Goal: Find specific page/section: Find specific page/section

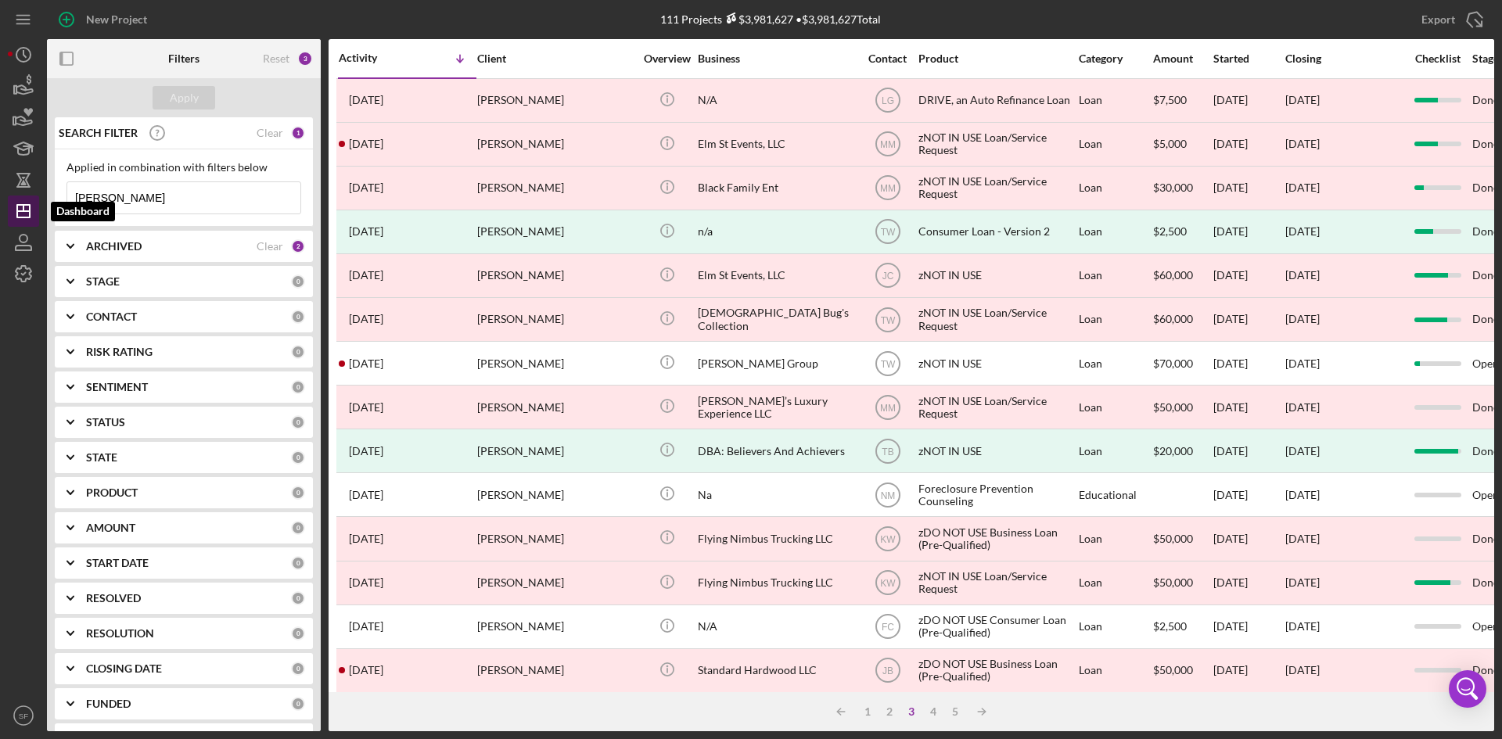
drag, startPoint x: 142, startPoint y: 205, endPoint x: 36, endPoint y: 207, distance: 106.4
click at [36, 207] on div "New Project 111 Projects $3,981,627 • $3,981,627 Total [PERSON_NAME] Export Ico…" at bounding box center [751, 366] width 1487 height 732
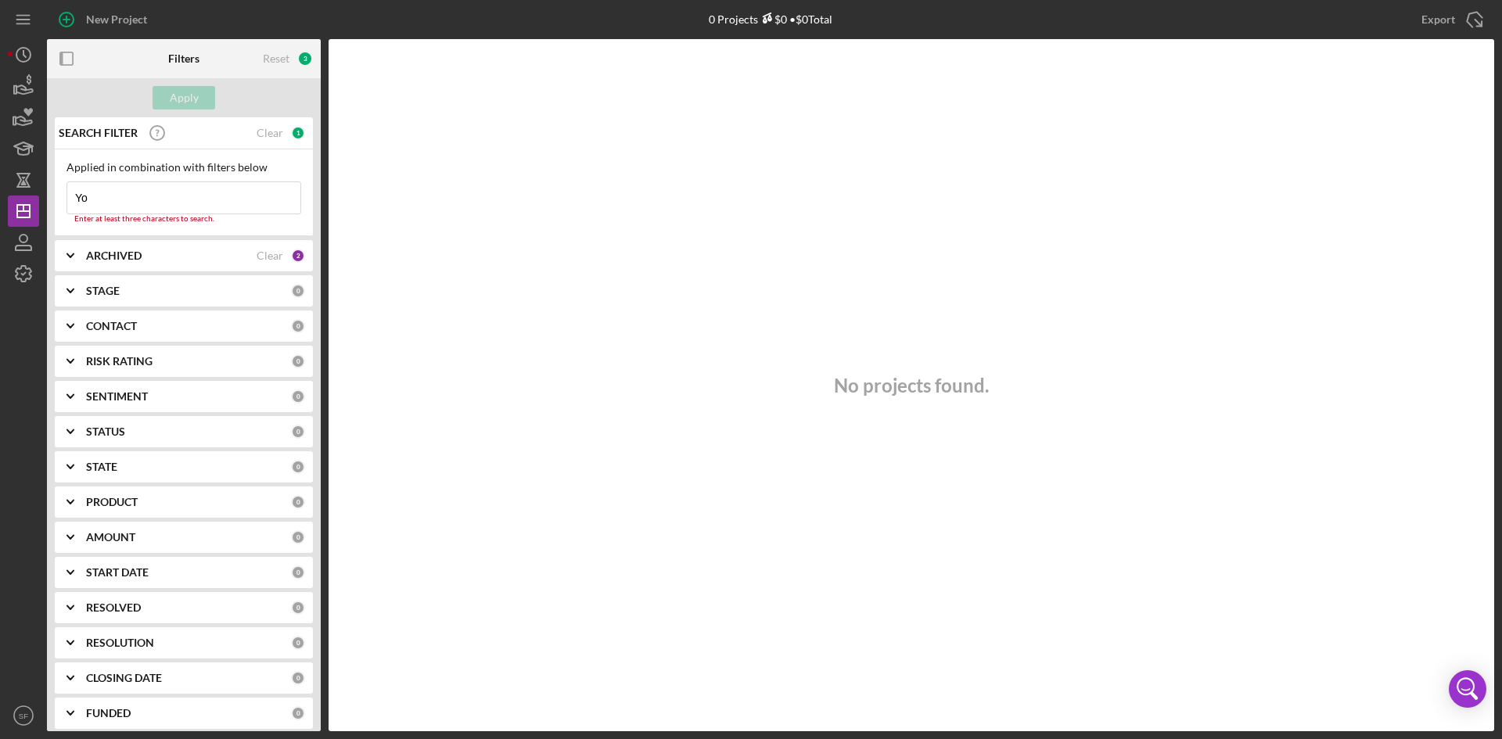
type input "Y"
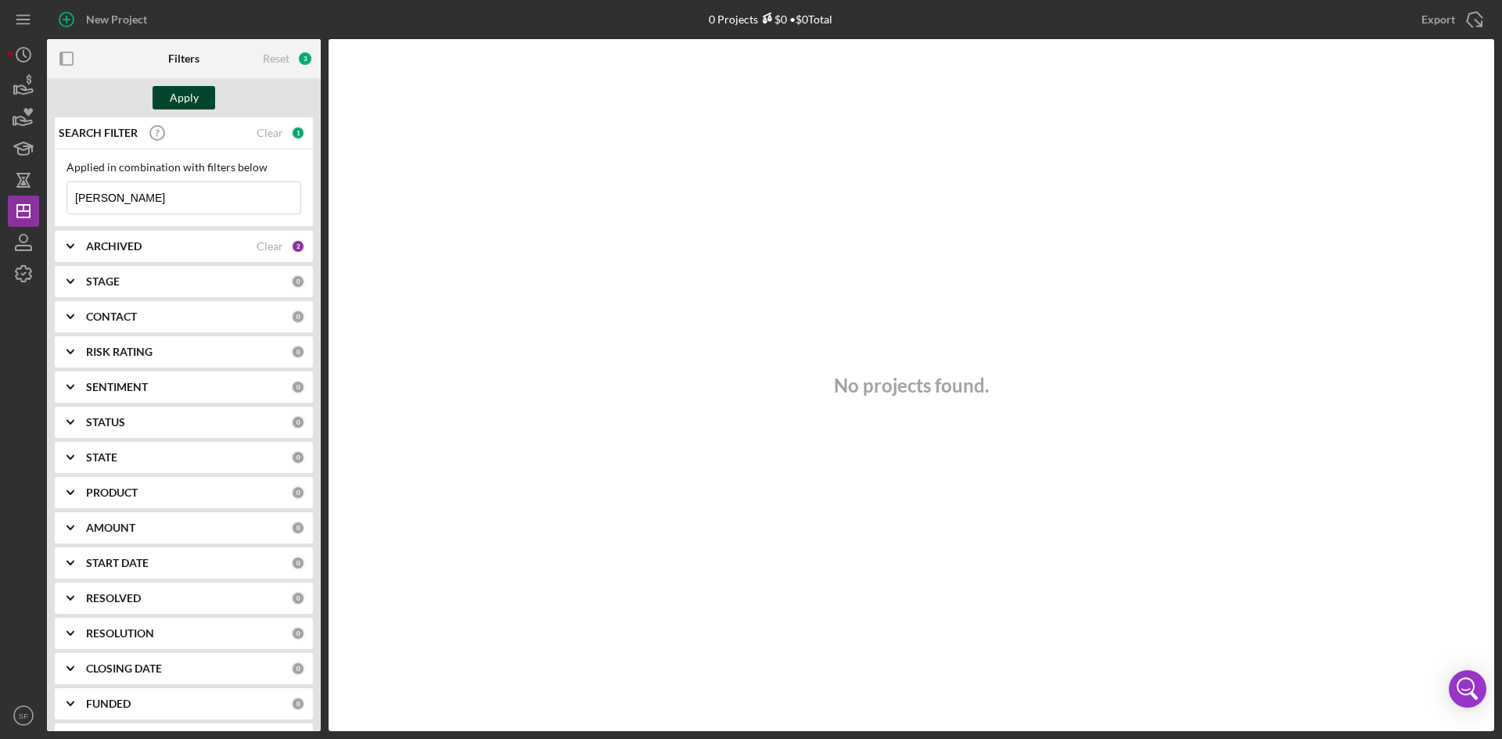
click at [202, 99] on button "Apply" at bounding box center [184, 97] width 63 height 23
click at [112, 193] on input "[PERSON_NAME]" at bounding box center [183, 197] width 233 height 31
type input "C"
type input "[PERSON_NAME]"
click at [199, 99] on button "Apply" at bounding box center [184, 97] width 63 height 23
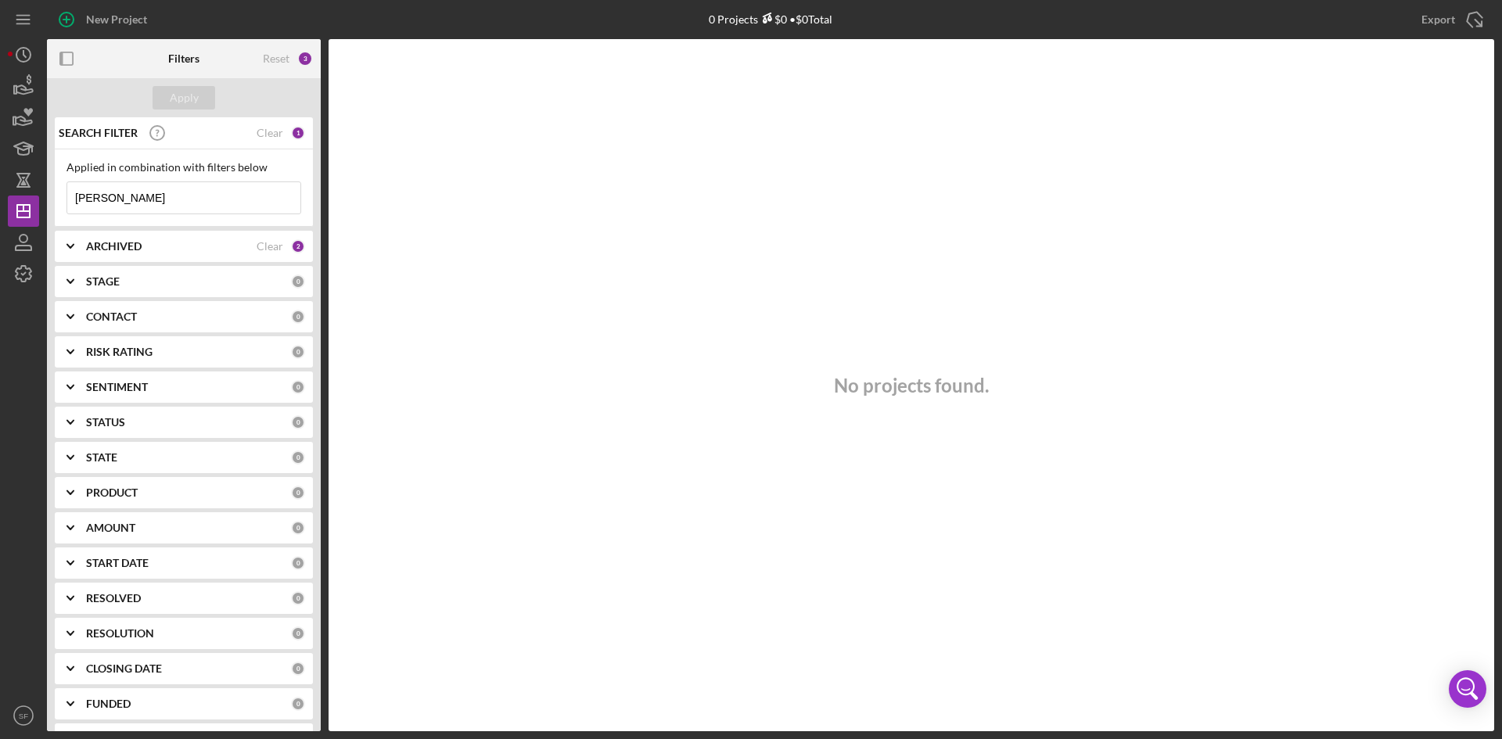
click at [167, 193] on input "[PERSON_NAME]" at bounding box center [183, 197] width 233 height 31
drag, startPoint x: 140, startPoint y: 200, endPoint x: 7, endPoint y: 189, distance: 133.5
click at [0, 189] on div "New Project 0 Projects $0 • $0 Total [PERSON_NAME] Export Icon/Export Filters R…" at bounding box center [751, 369] width 1502 height 739
click at [196, 101] on div "Apply" at bounding box center [184, 97] width 29 height 23
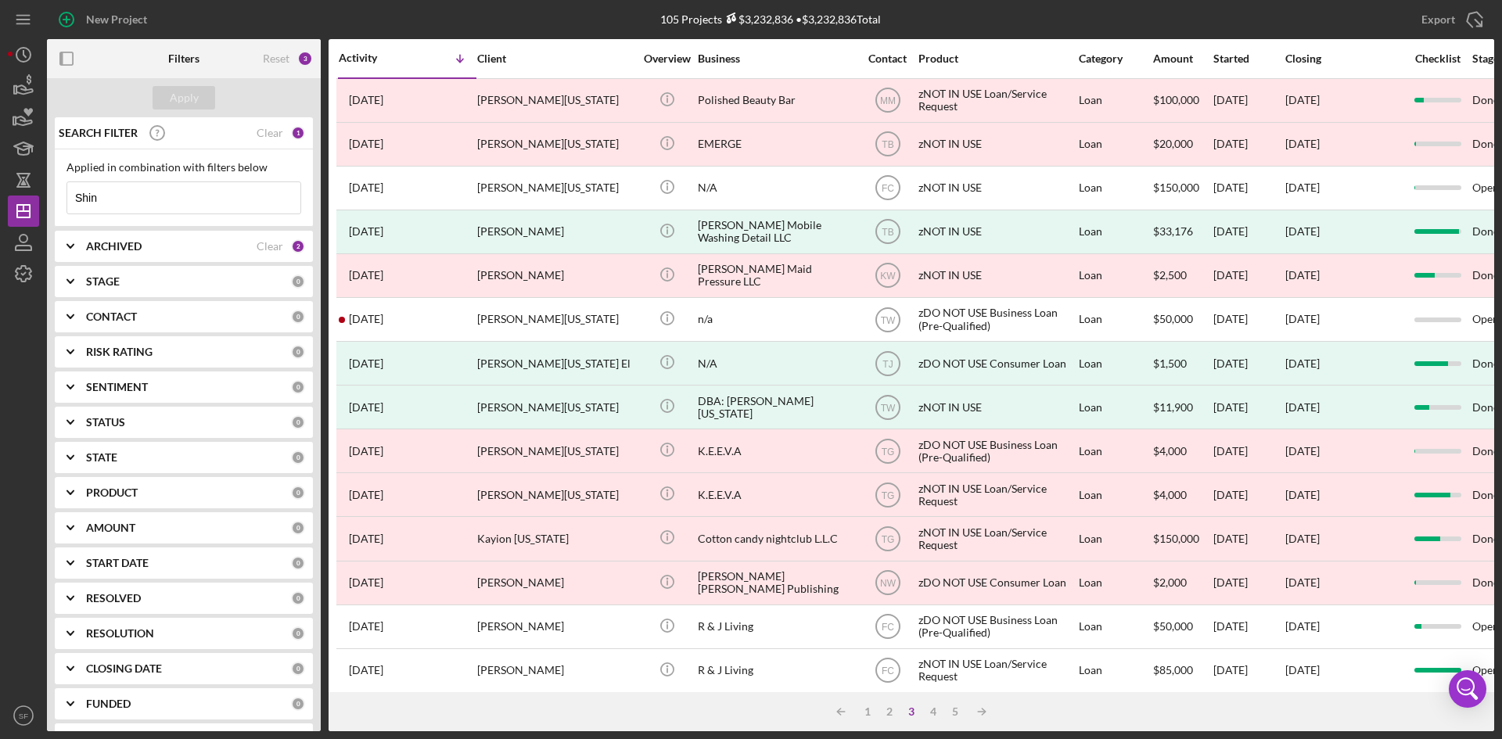
click at [170, 188] on input "Shin" at bounding box center [183, 197] width 233 height 31
click at [119, 192] on input "Shin" at bounding box center [183, 197] width 233 height 31
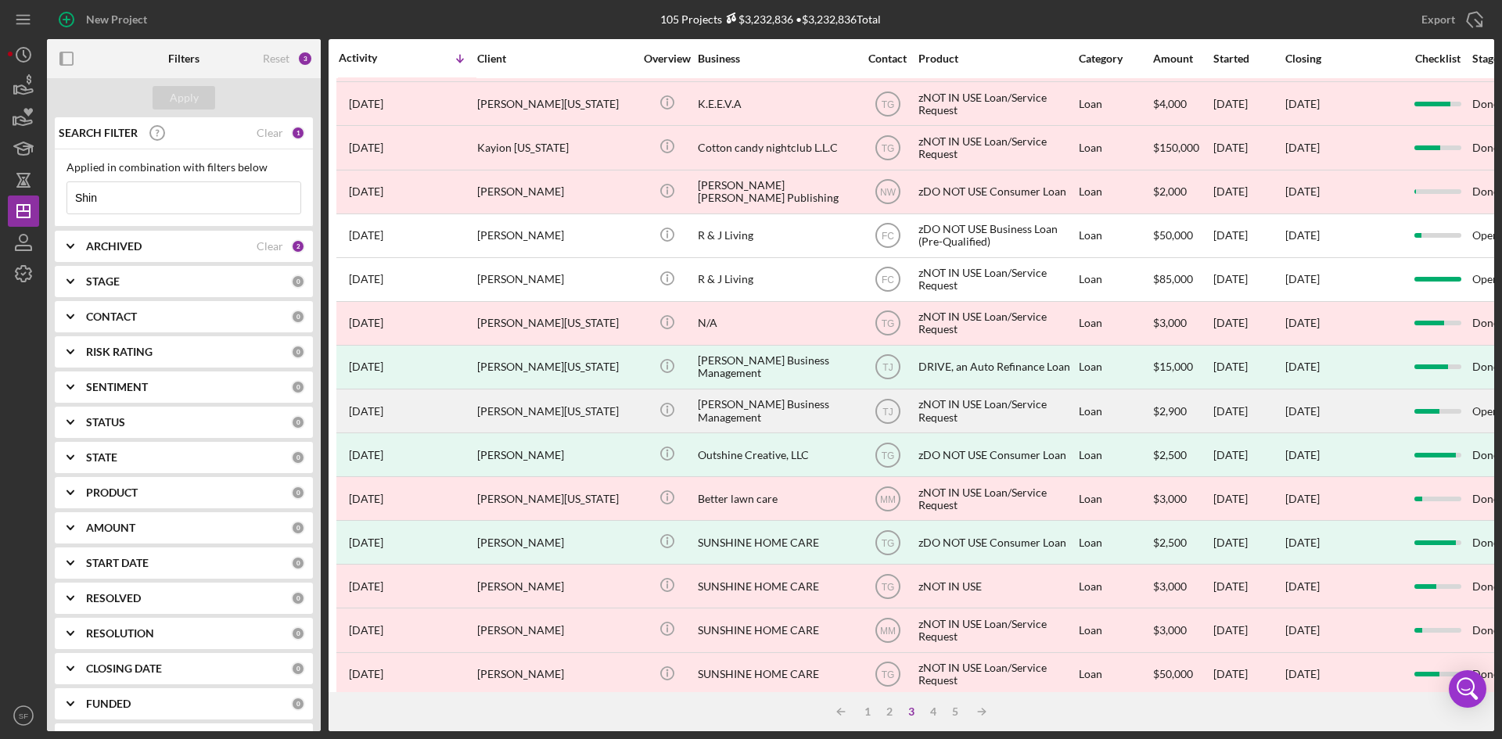
scroll to position [503, 0]
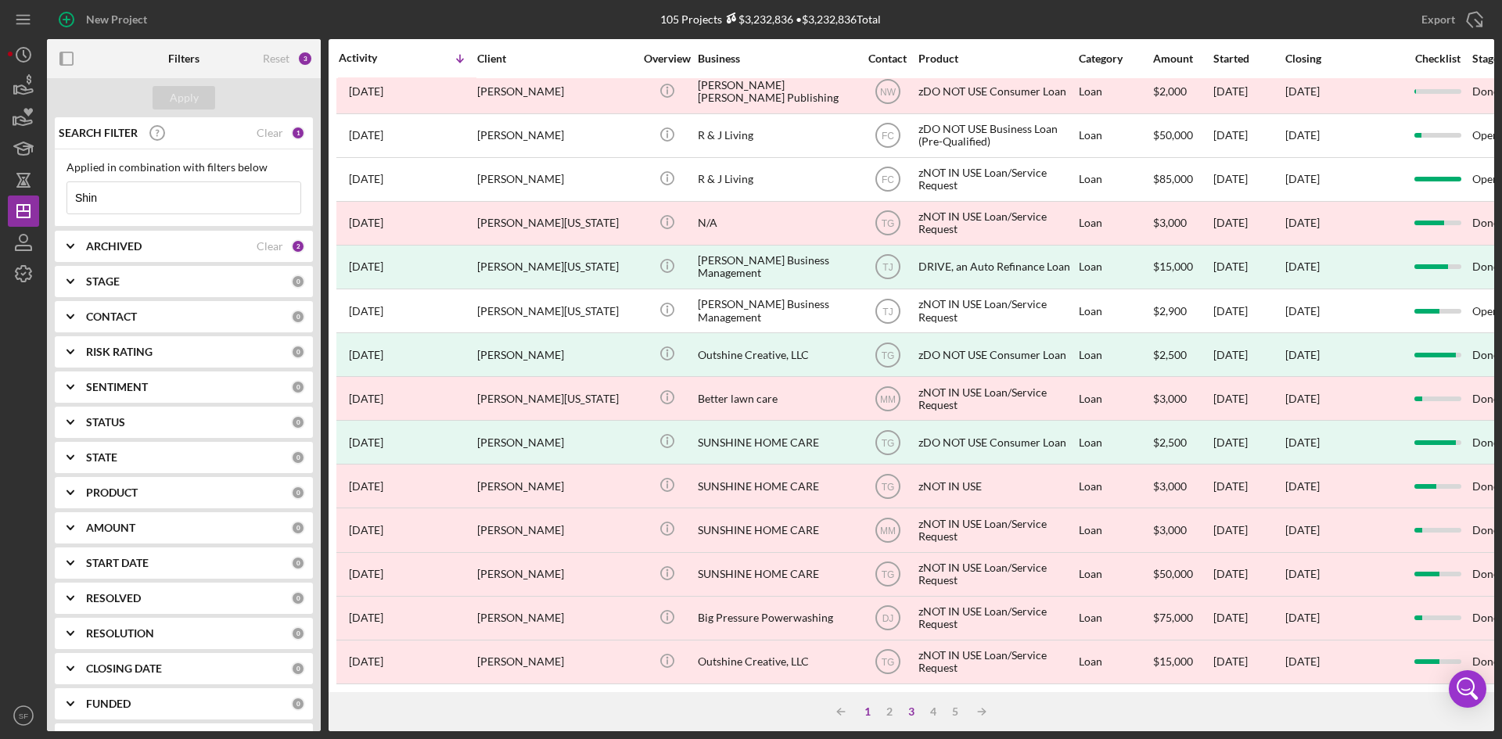
click at [872, 716] on div "1" at bounding box center [868, 712] width 22 height 13
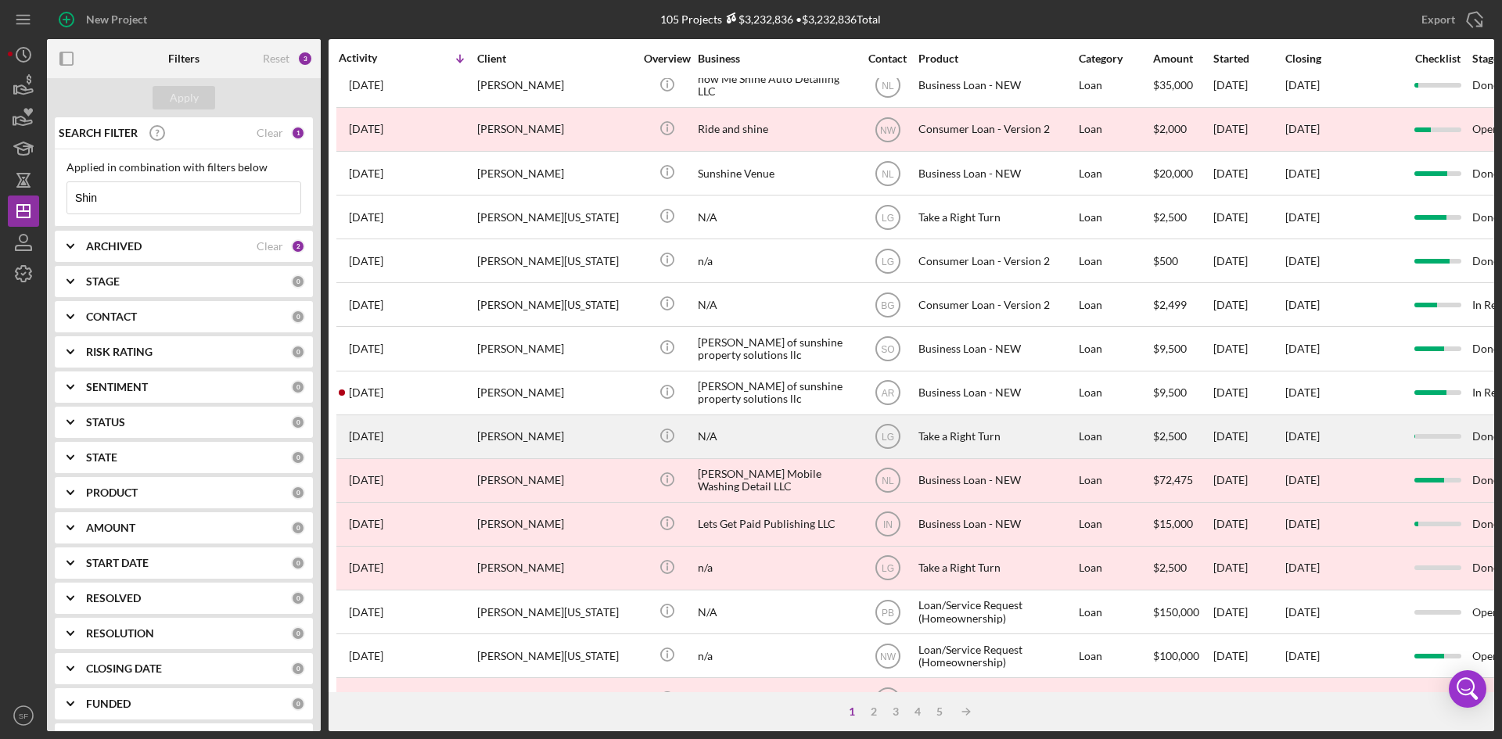
scroll to position [0, 0]
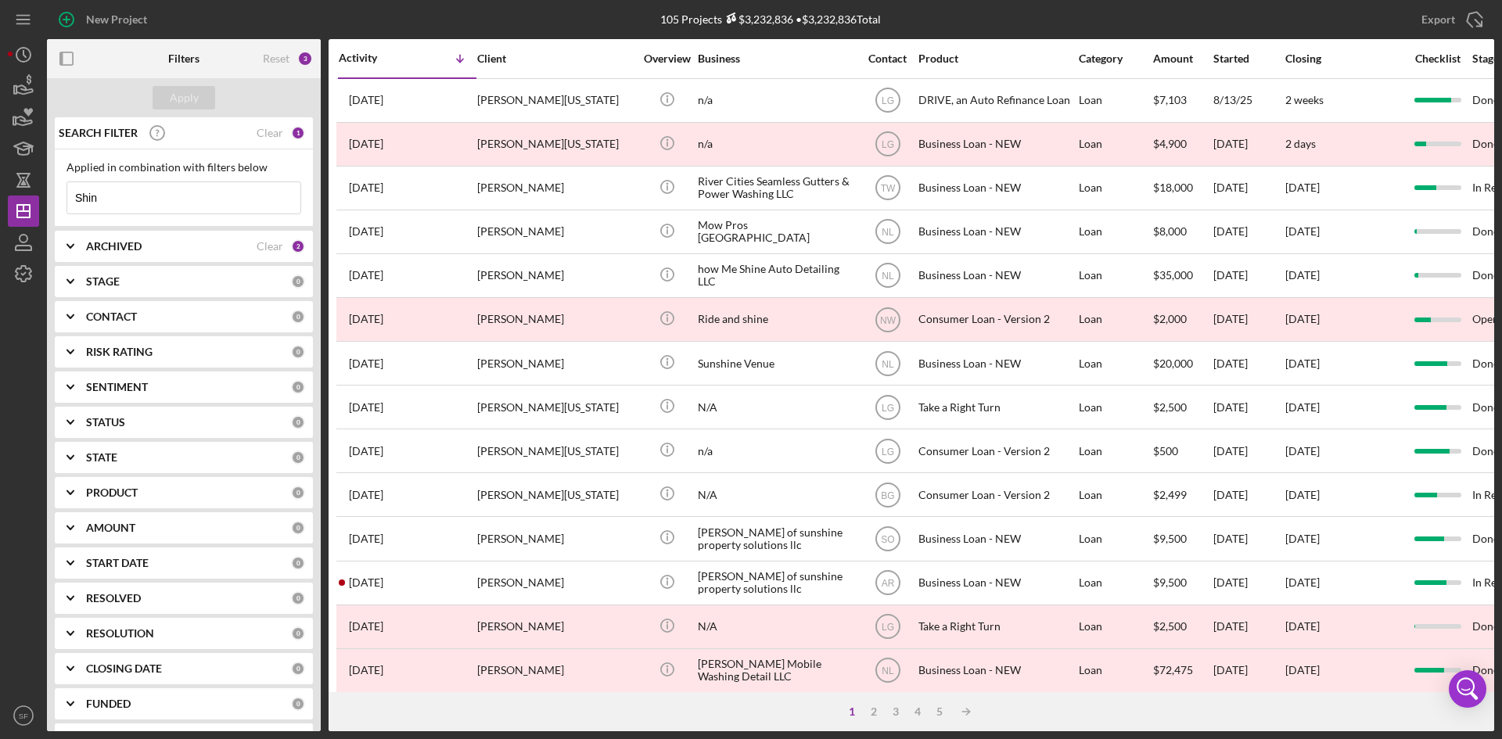
click at [160, 204] on input "Shin" at bounding box center [183, 197] width 233 height 31
click at [866, 712] on div "2" at bounding box center [874, 712] width 22 height 13
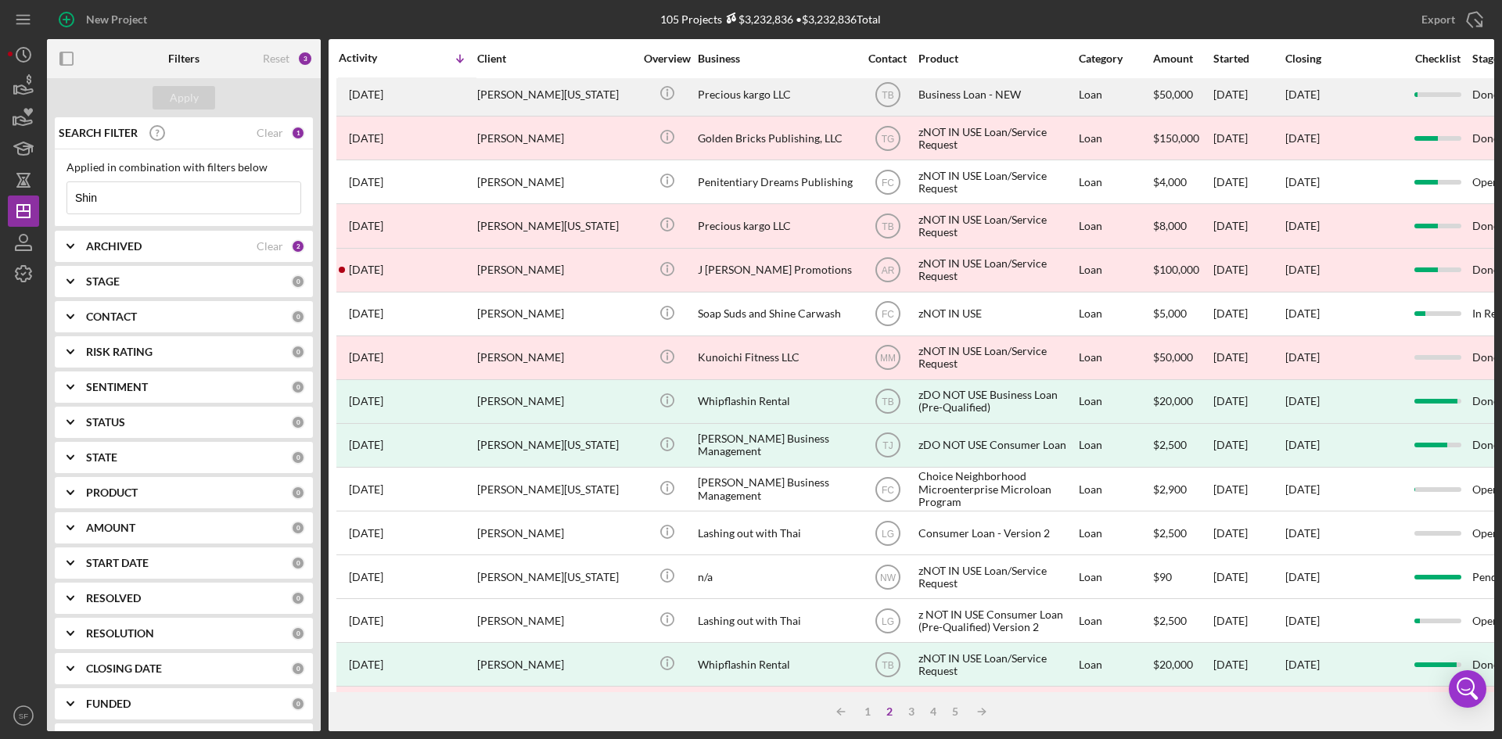
scroll to position [503, 0]
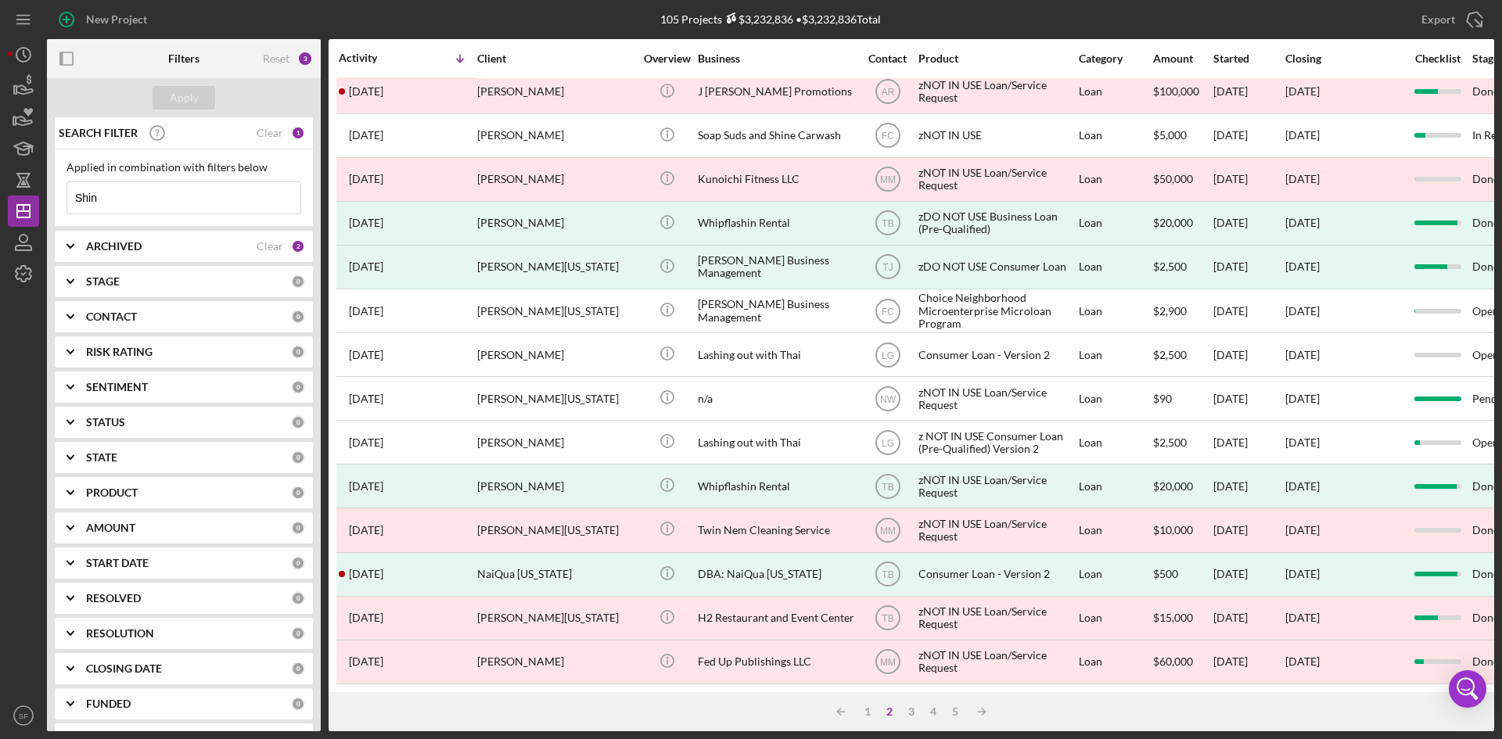
click at [173, 190] on input "Shin" at bounding box center [183, 197] width 233 height 31
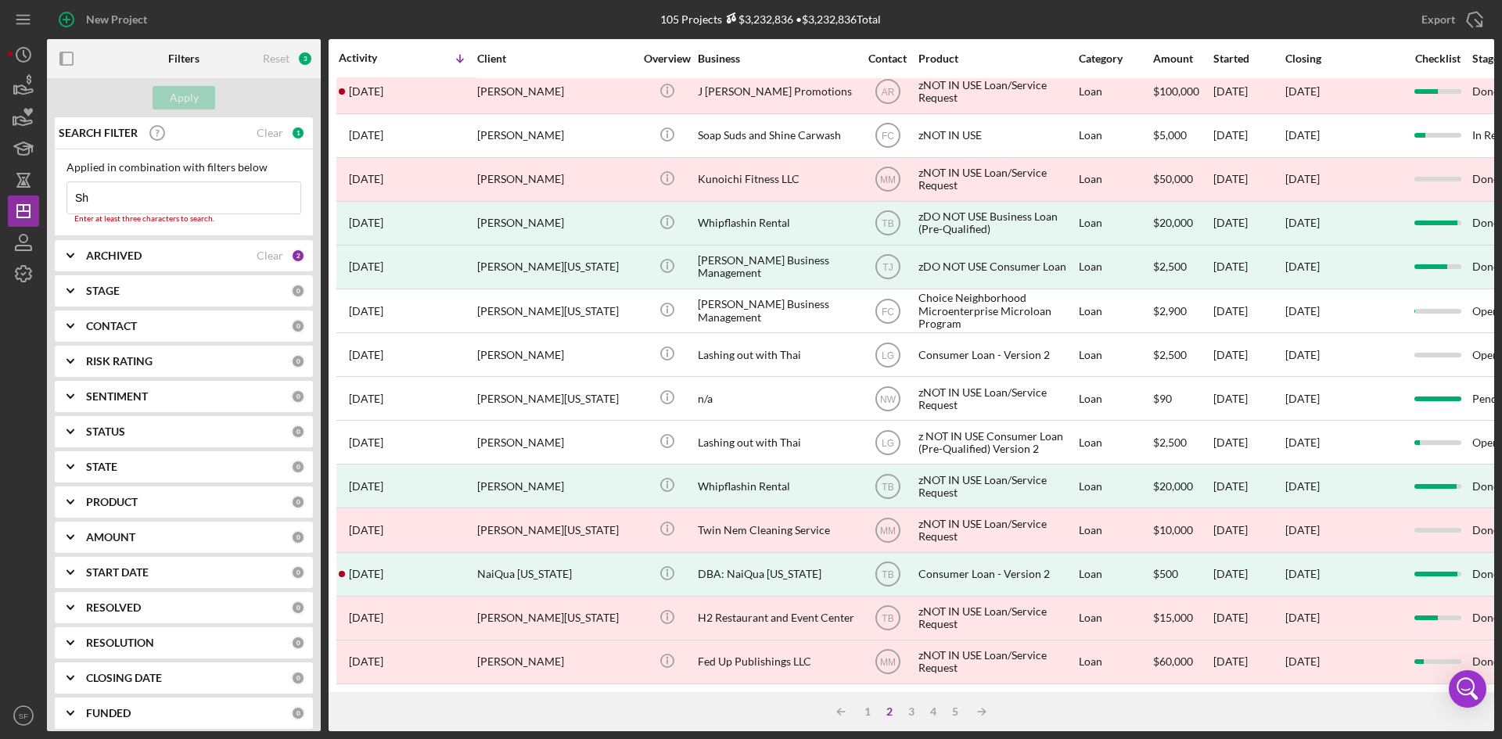
type input "S"
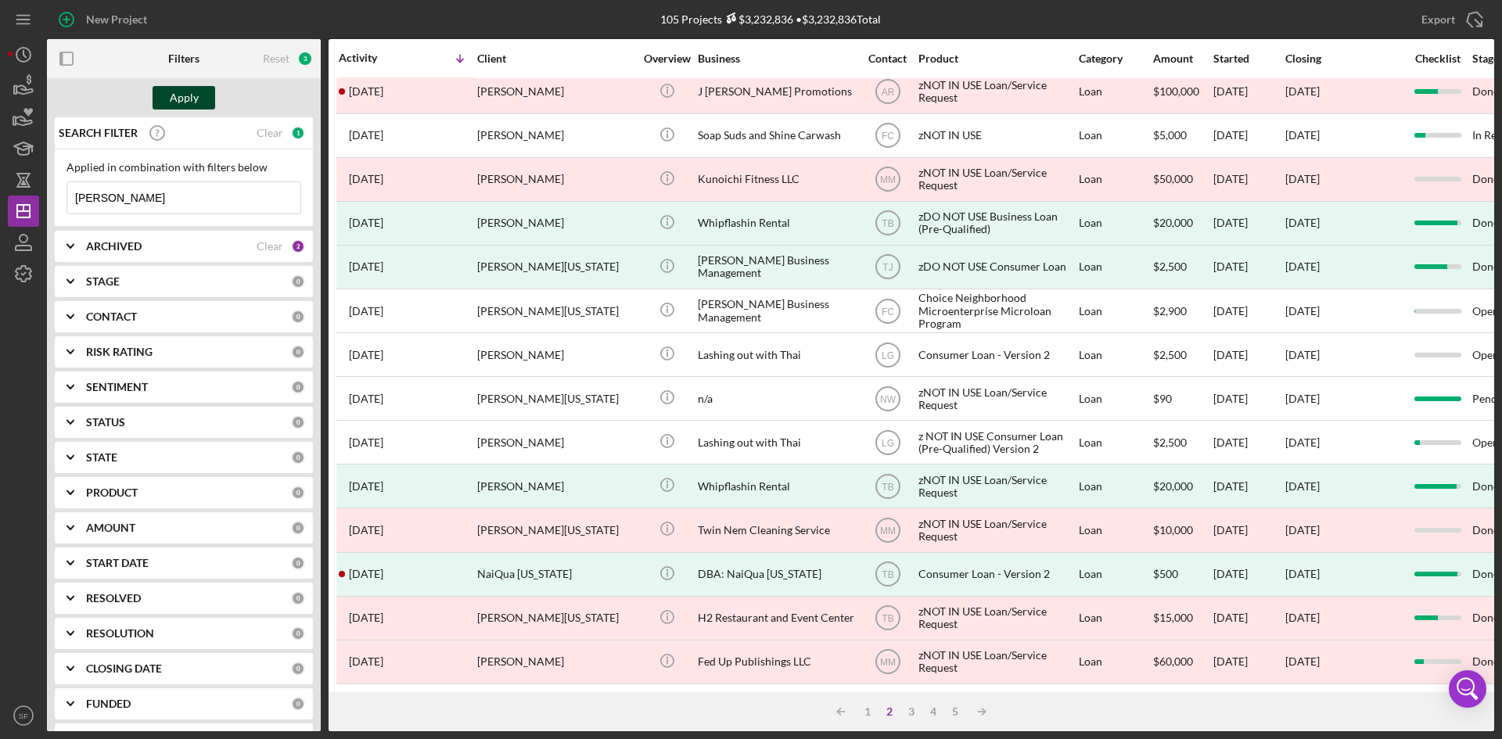
click at [194, 106] on div "Apply" at bounding box center [184, 97] width 29 height 23
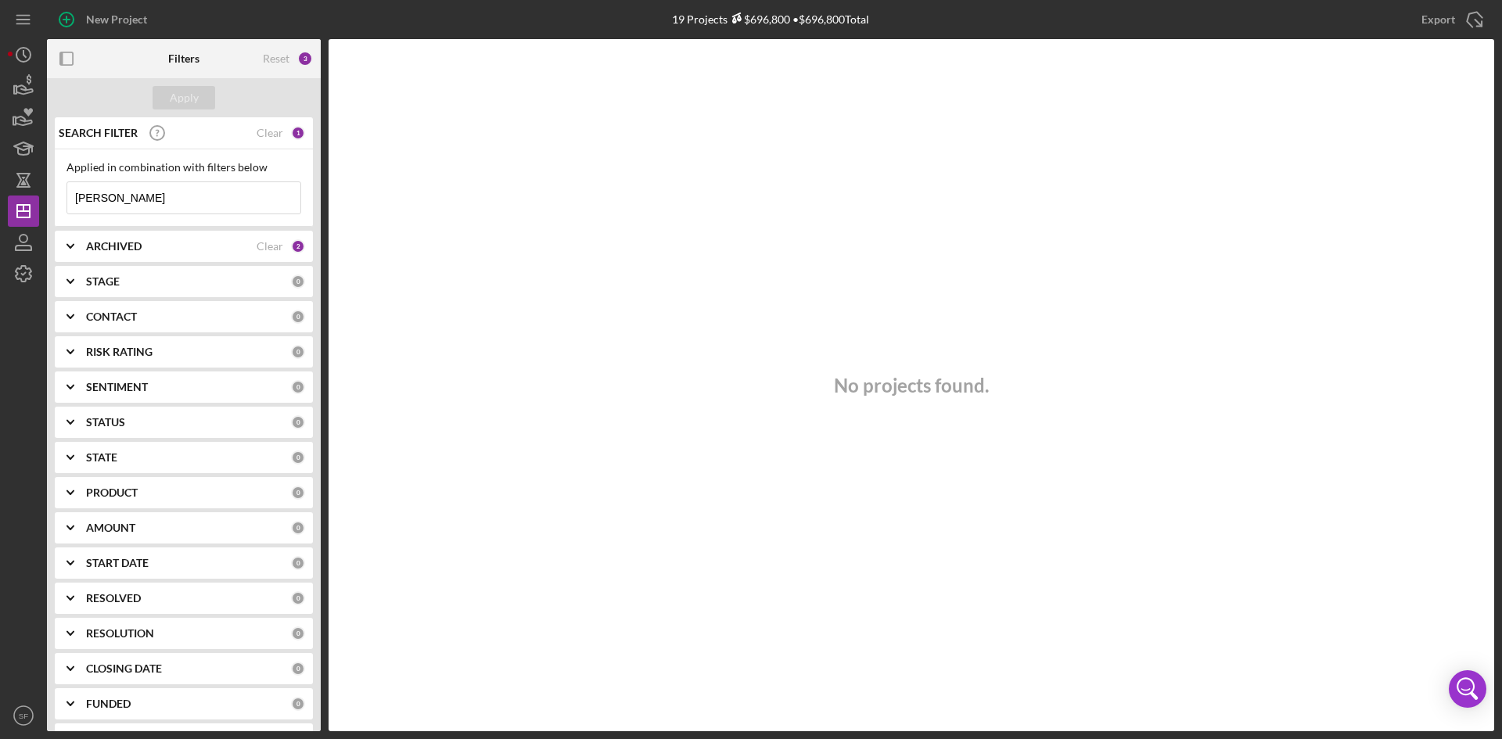
drag, startPoint x: 178, startPoint y: 192, endPoint x: 164, endPoint y: 194, distance: 14.2
click at [178, 192] on input "[PERSON_NAME]" at bounding box center [183, 197] width 233 height 31
type input "C"
type input "o"
click at [196, 98] on div "Apply" at bounding box center [184, 97] width 29 height 23
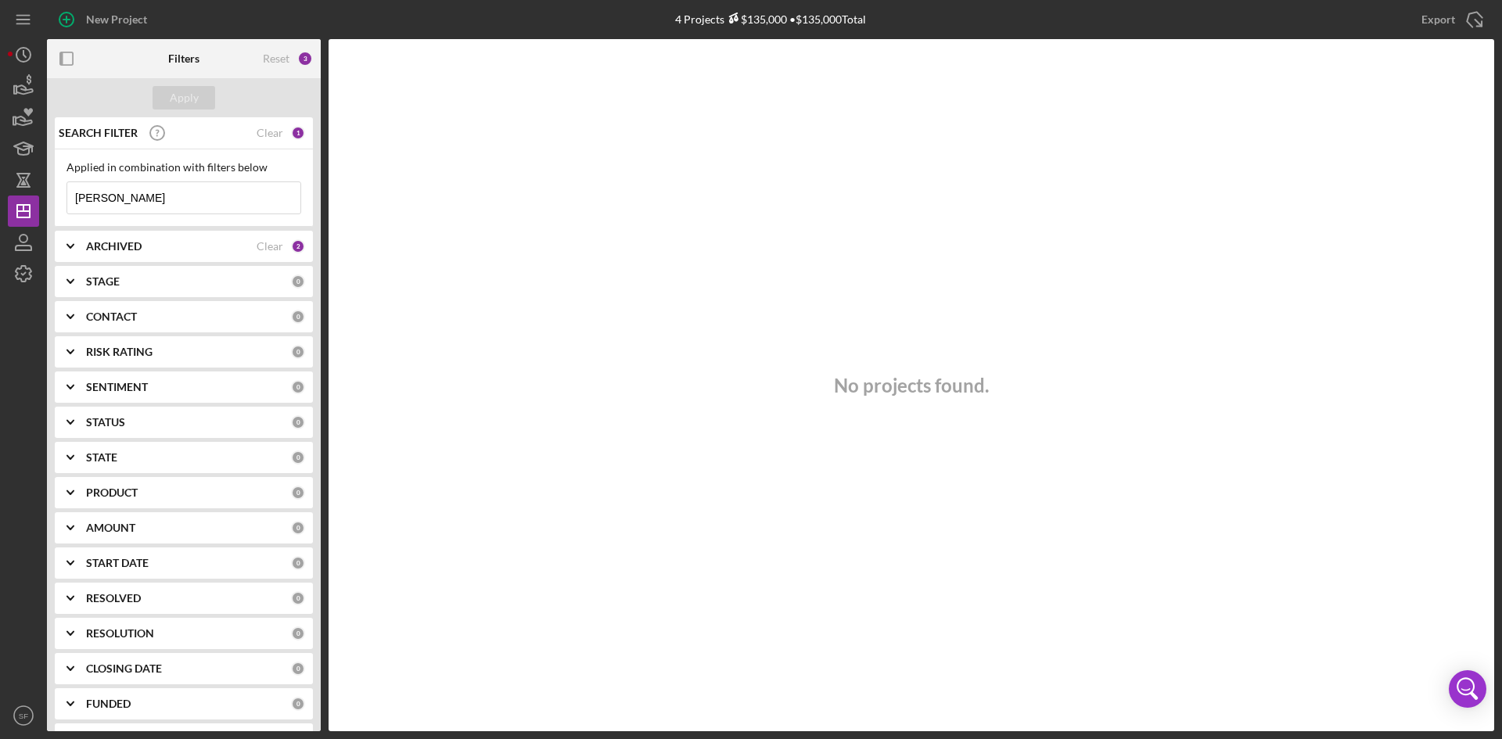
click at [120, 206] on input "[PERSON_NAME]" at bounding box center [183, 197] width 233 height 31
type input "p"
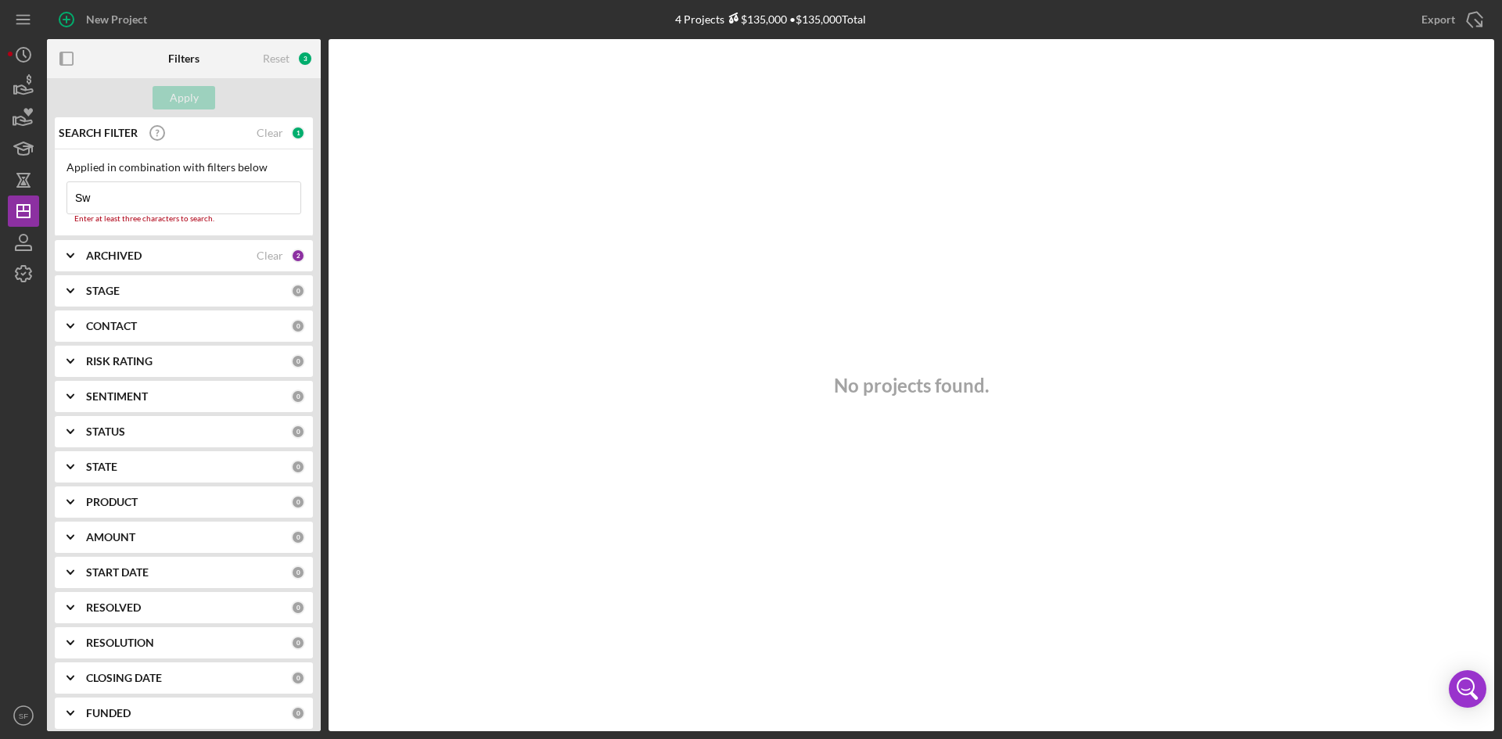
type input "S"
type input "D"
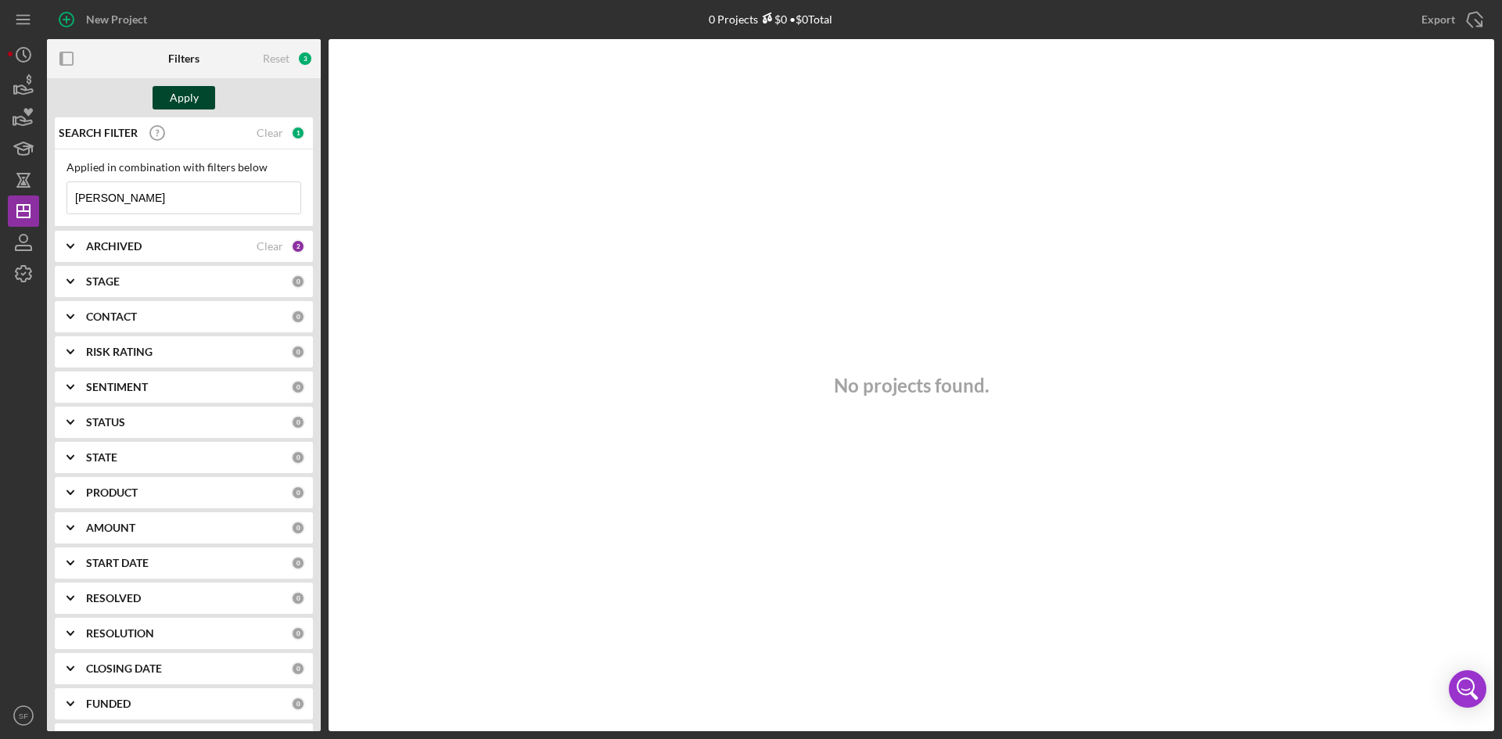
click at [174, 95] on div "Apply" at bounding box center [184, 97] width 29 height 23
drag, startPoint x: 143, startPoint y: 185, endPoint x: 138, endPoint y: 195, distance: 10.5
click at [143, 189] on input "[PERSON_NAME]" at bounding box center [183, 197] width 233 height 31
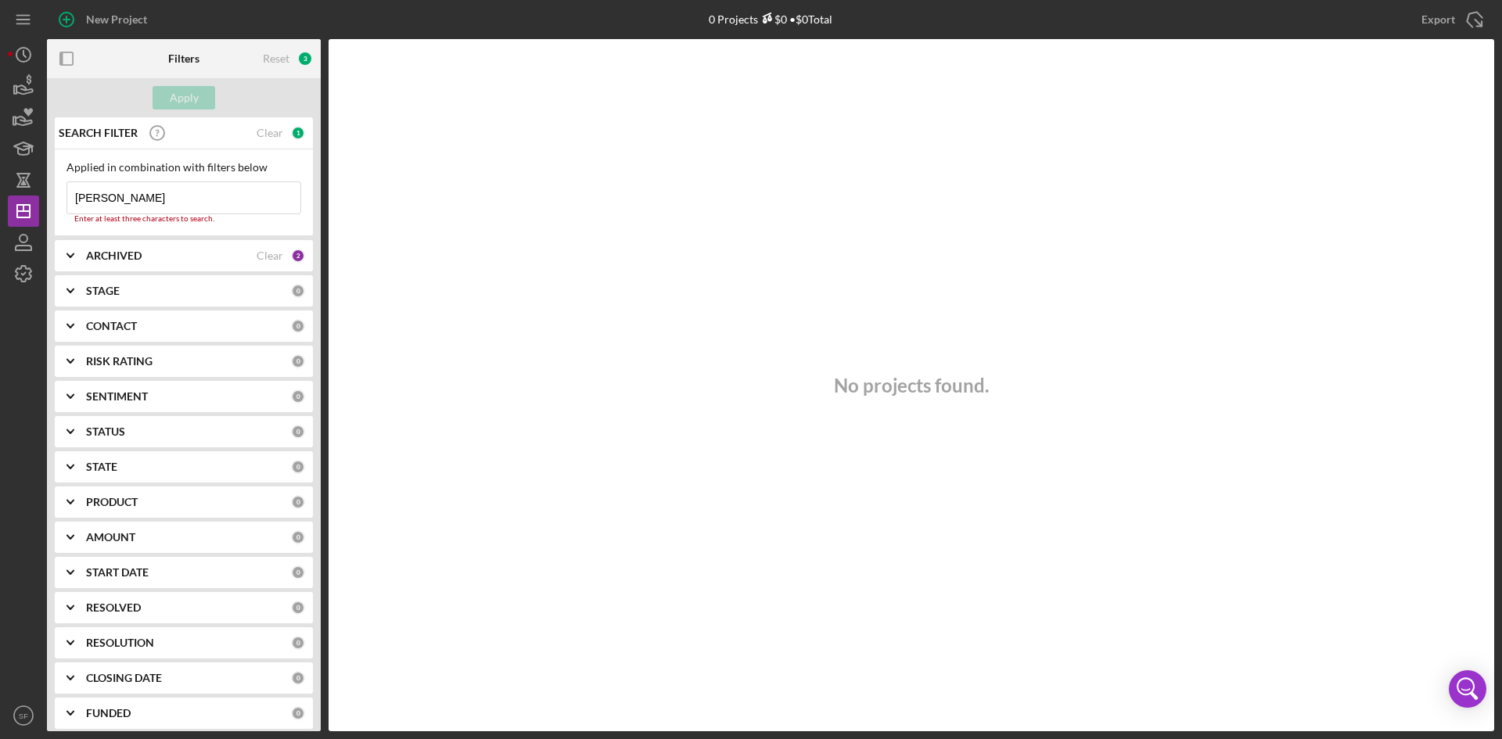
type input "J"
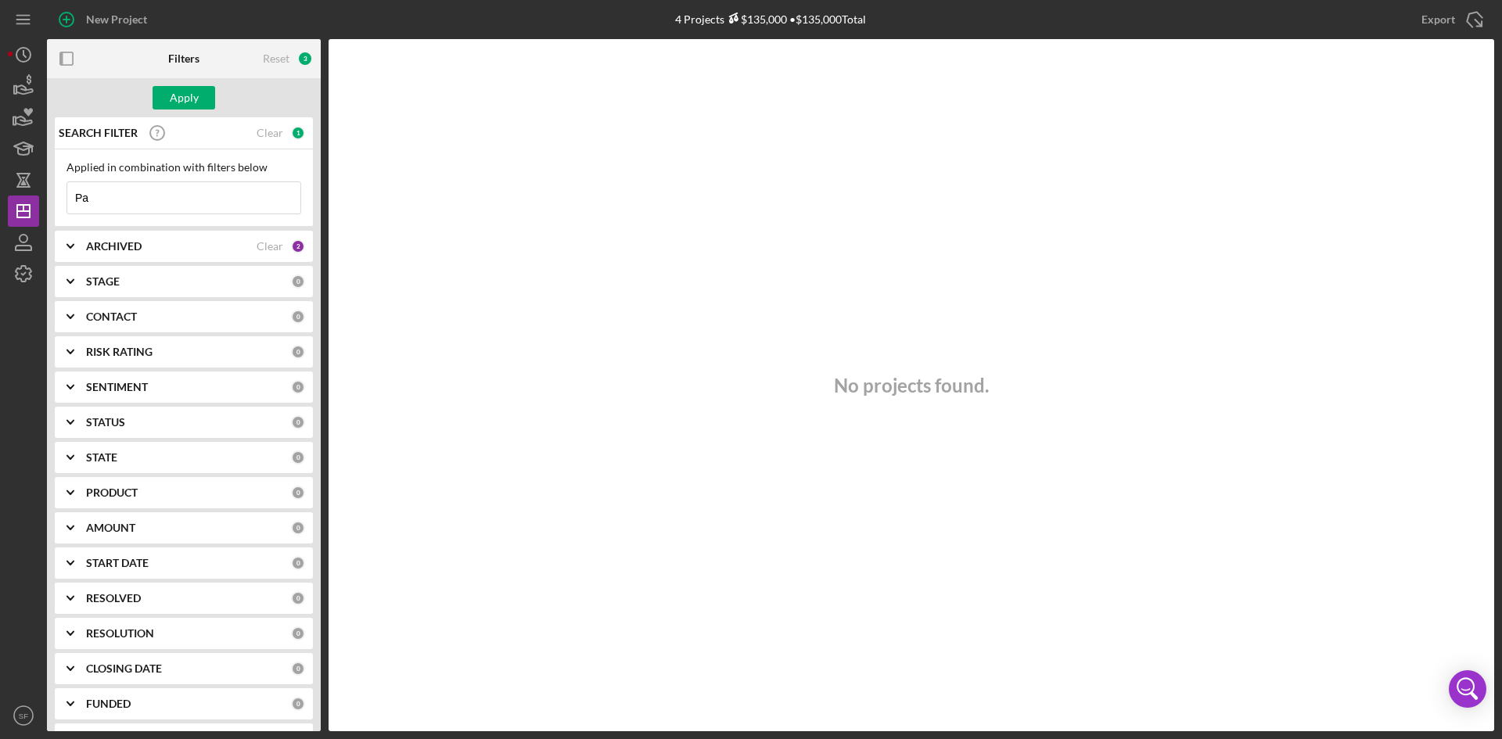
type input "P"
click at [95, 199] on input "[PERSON_NAME]" at bounding box center [183, 197] width 233 height 31
click at [139, 187] on input "Ashok" at bounding box center [183, 197] width 233 height 31
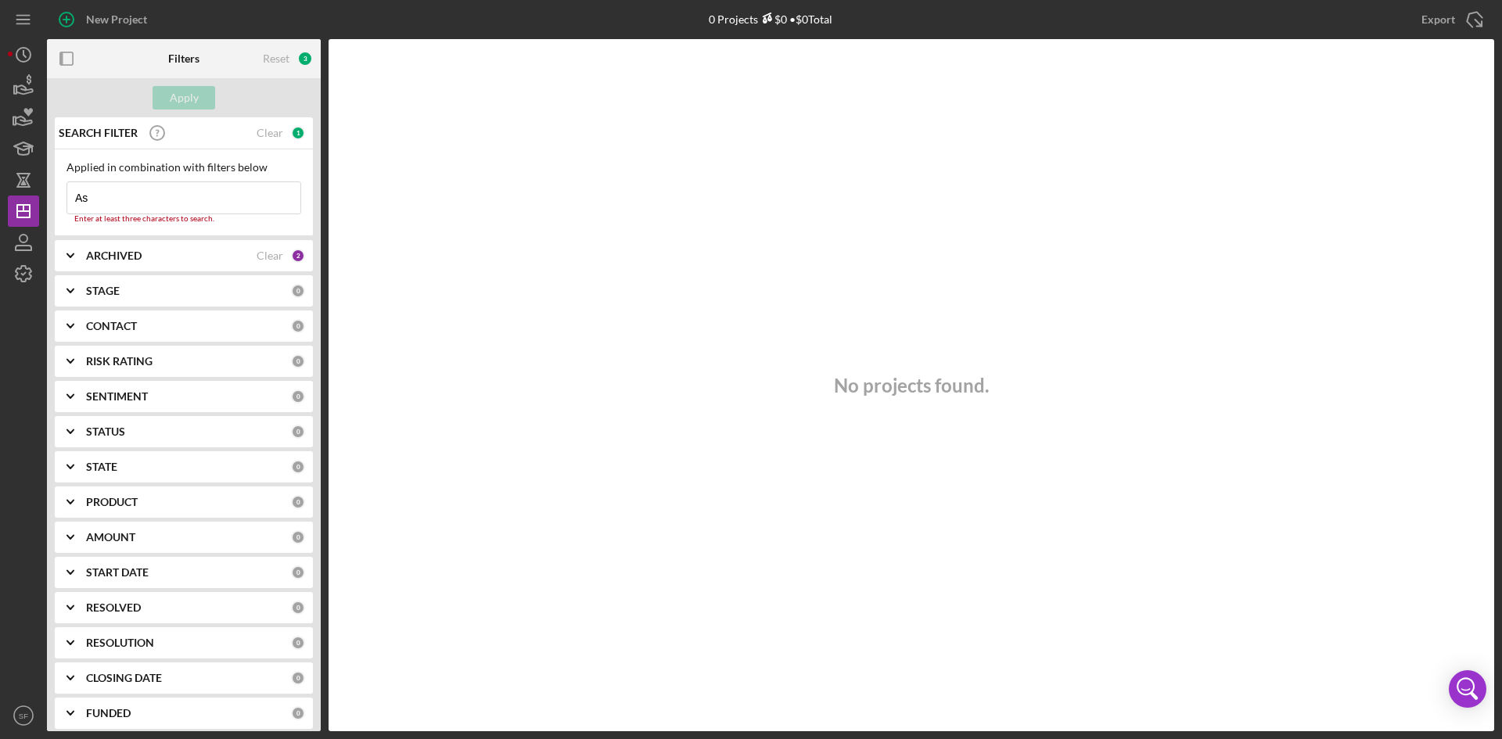
type input "A"
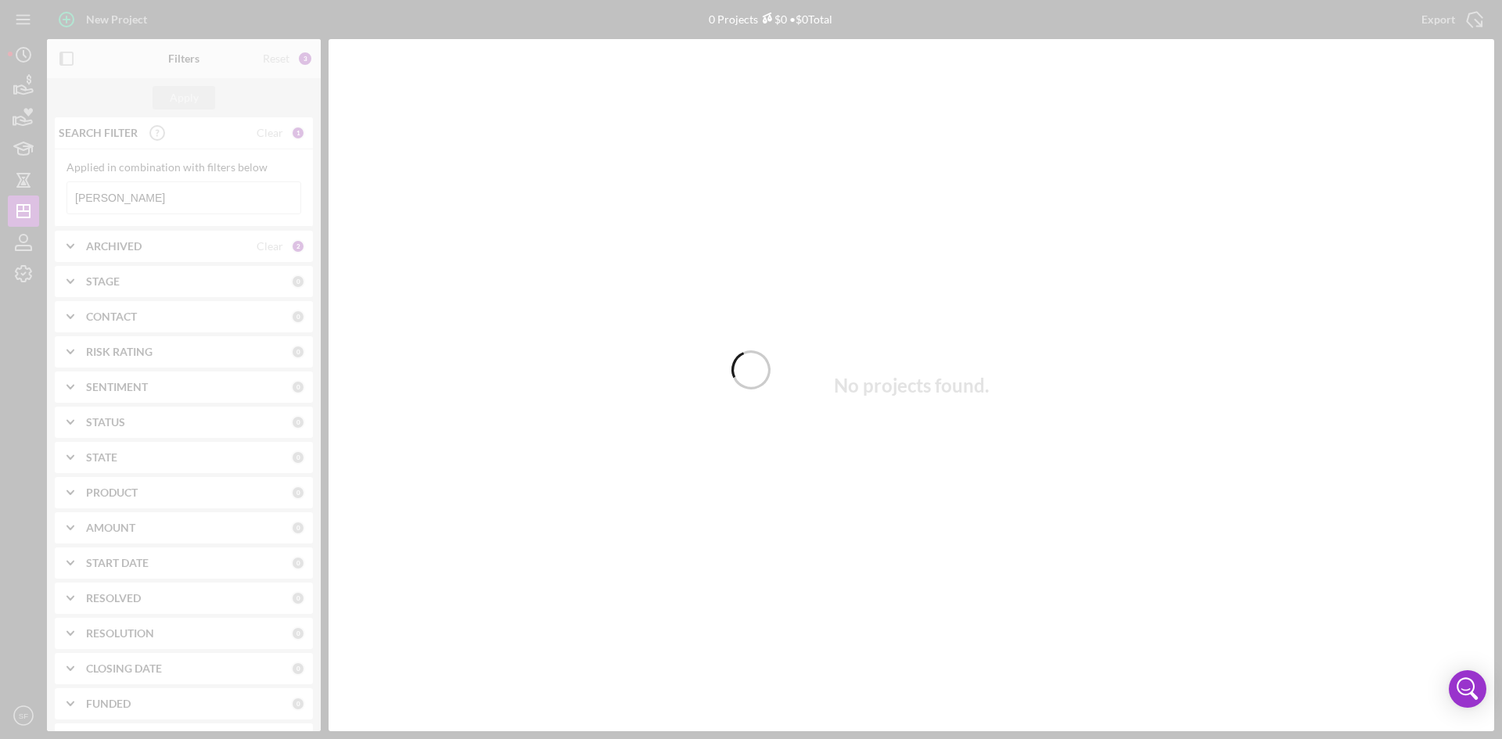
click at [106, 206] on div at bounding box center [751, 369] width 1502 height 739
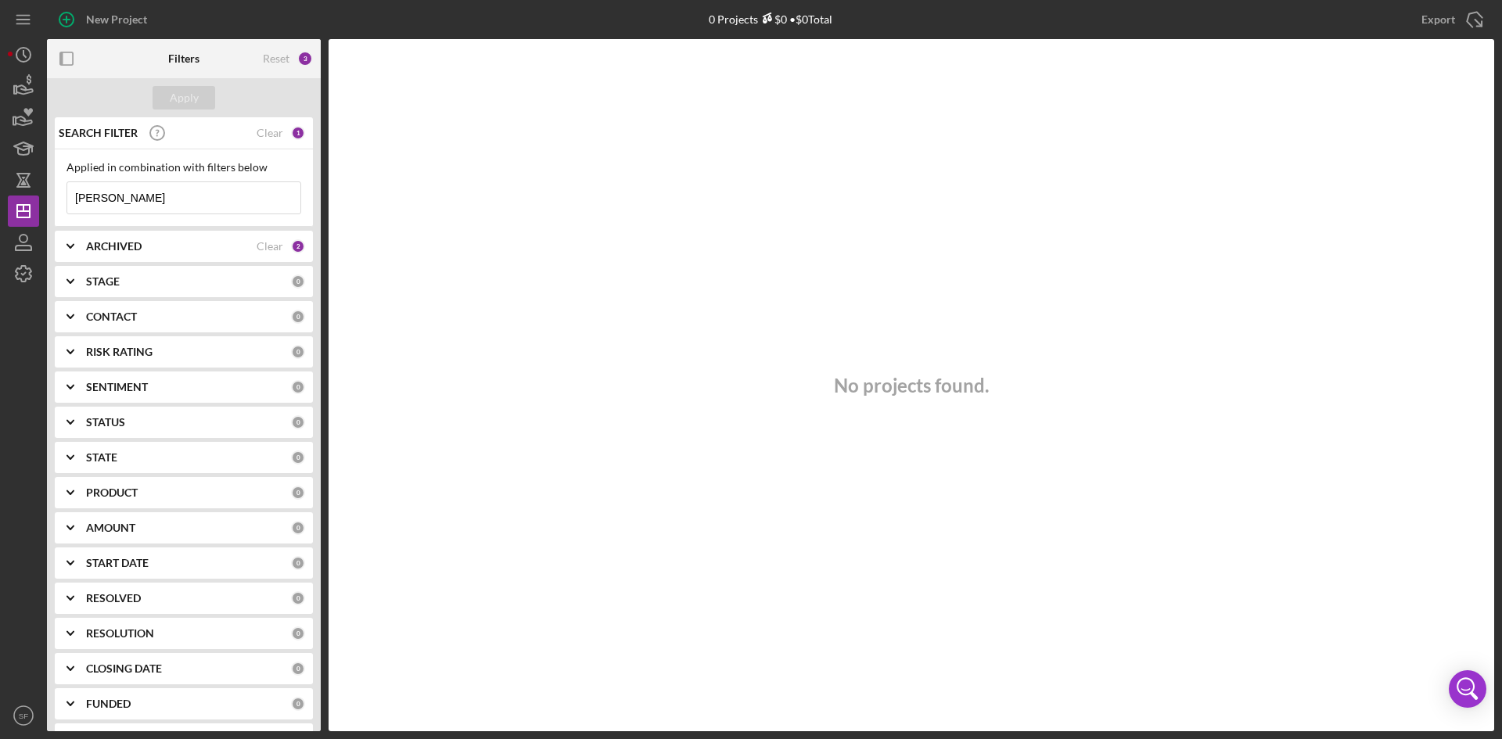
click at [91, 199] on input "[PERSON_NAME]" at bounding box center [183, 197] width 233 height 31
click at [191, 195] on input "Balakrishnan" at bounding box center [183, 197] width 233 height 31
click at [178, 92] on div "Apply" at bounding box center [184, 97] width 29 height 23
click at [210, 200] on input "Balakrishnan" at bounding box center [183, 197] width 233 height 31
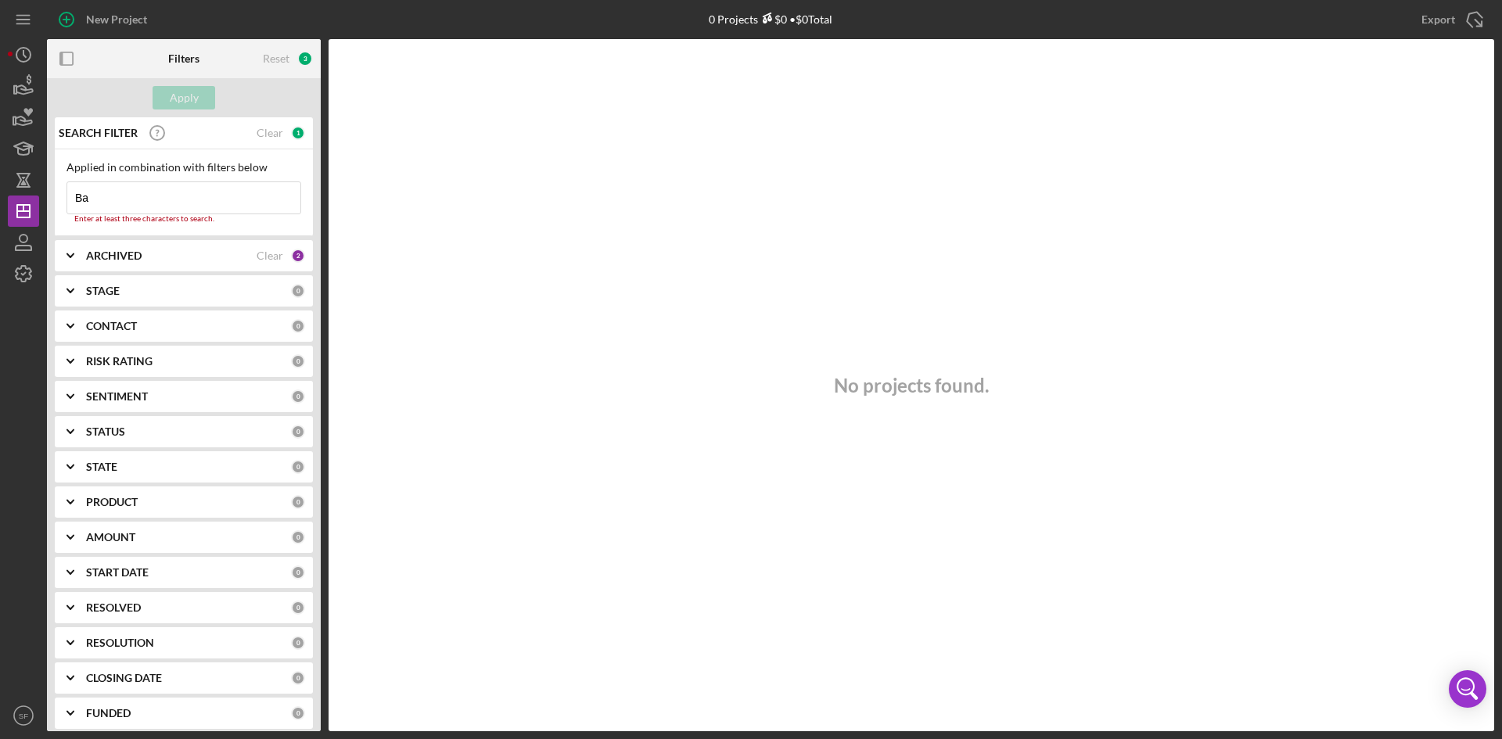
type input "B"
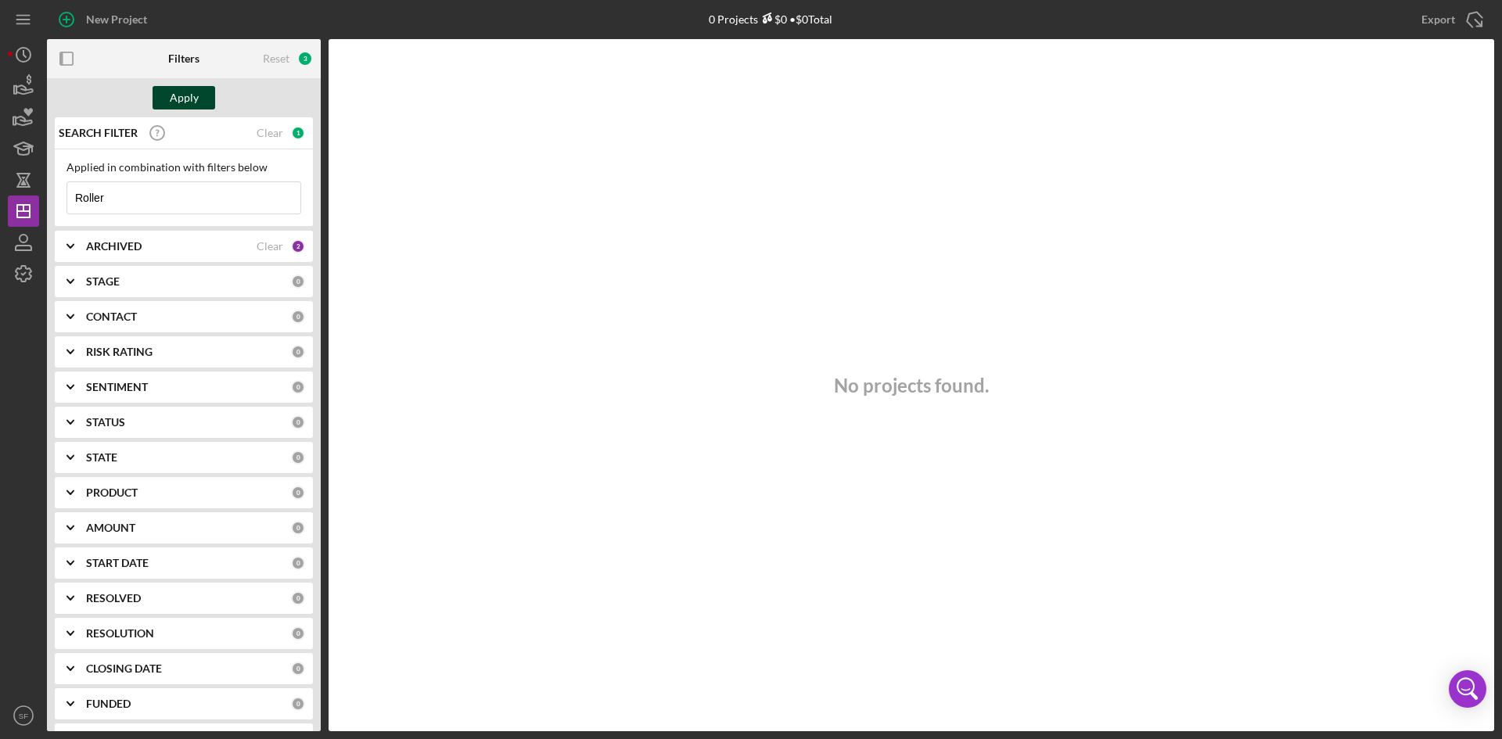
type input "Roller"
click at [203, 94] on button "Apply" at bounding box center [184, 97] width 63 height 23
drag, startPoint x: 174, startPoint y: 198, endPoint x: 67, endPoint y: 200, distance: 107.2
click at [67, 200] on div "Roller Icon/Menu Close" at bounding box center [184, 198] width 235 height 33
click at [189, 100] on div "Apply" at bounding box center [184, 97] width 29 height 23
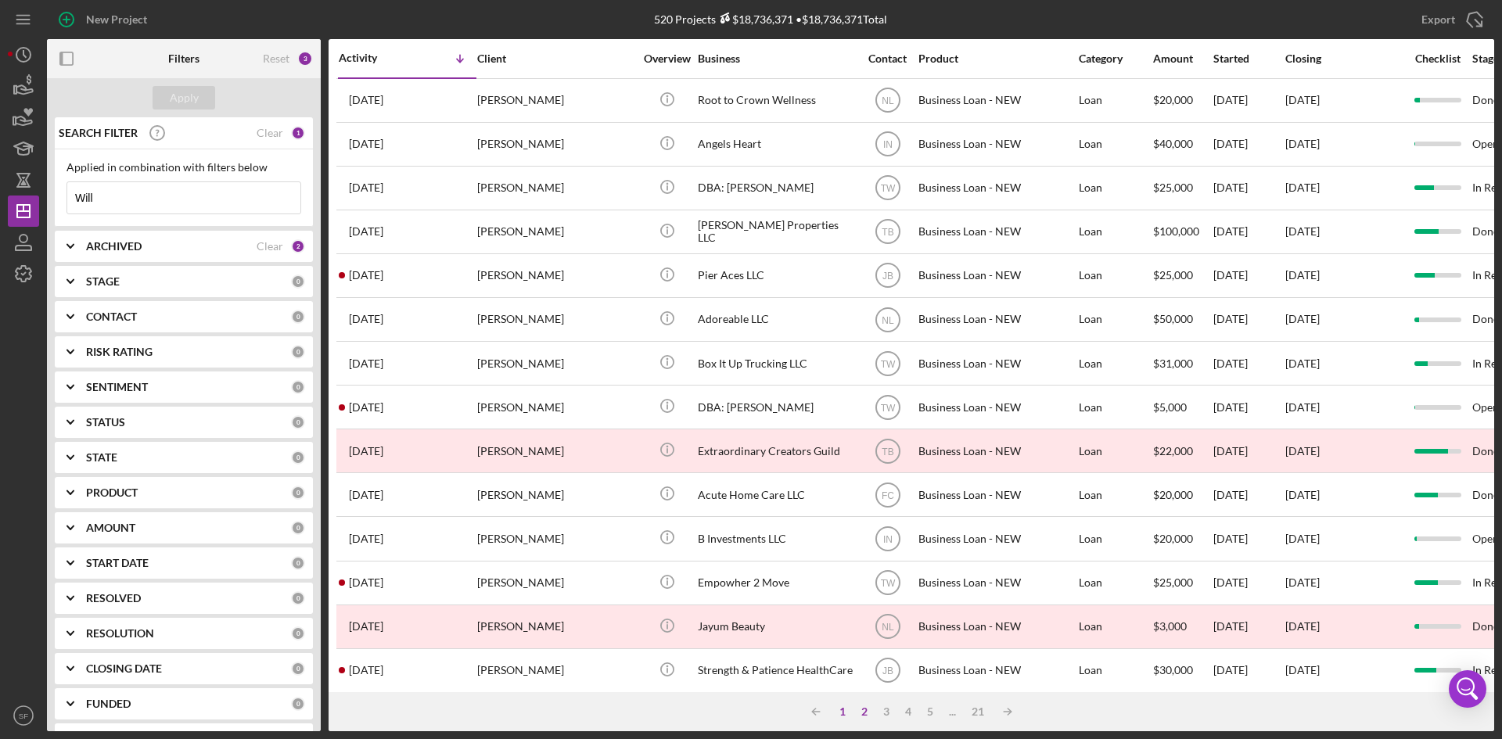
click at [837, 712] on div "1" at bounding box center [843, 712] width 22 height 13
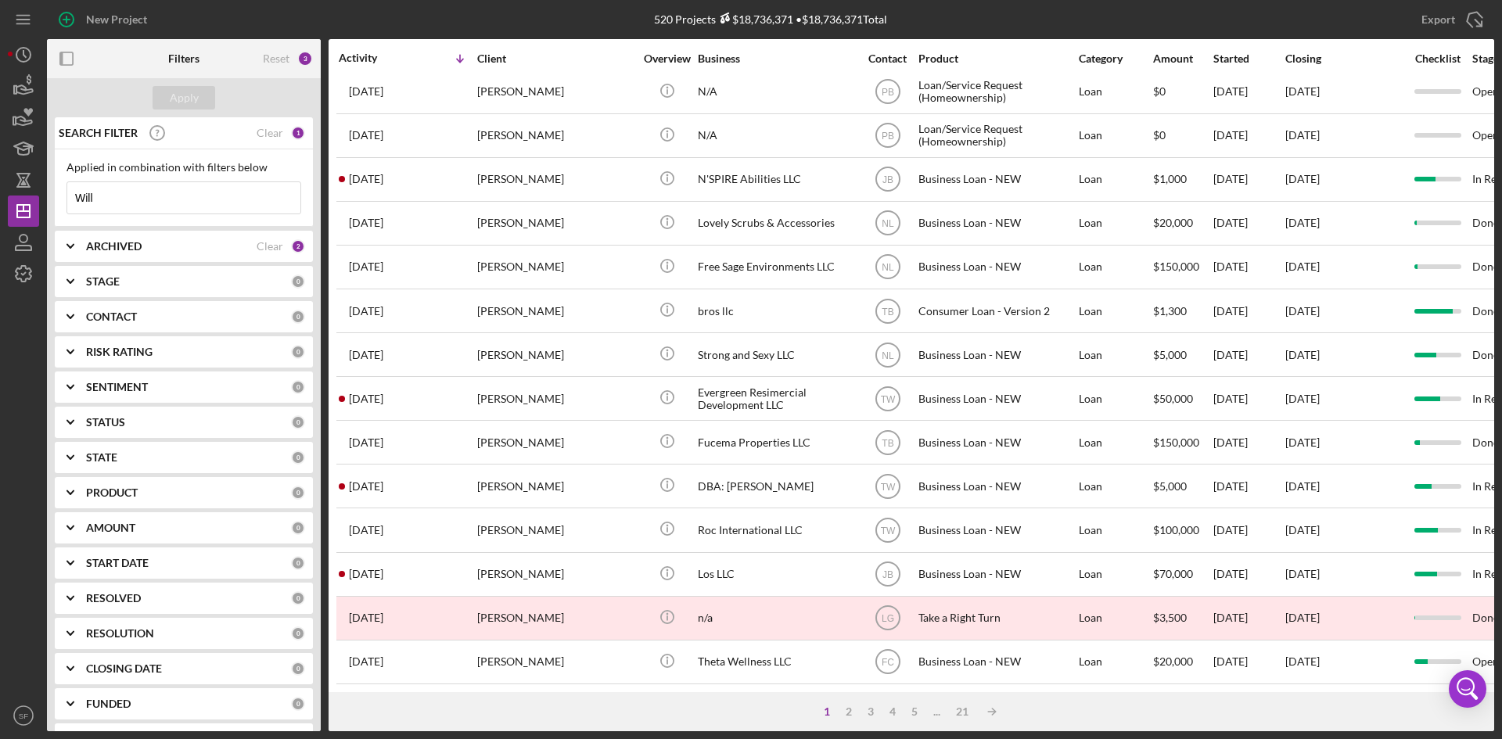
click at [73, 200] on input "Will" at bounding box center [183, 197] width 233 height 31
click at [176, 95] on div "Apply" at bounding box center [184, 97] width 29 height 23
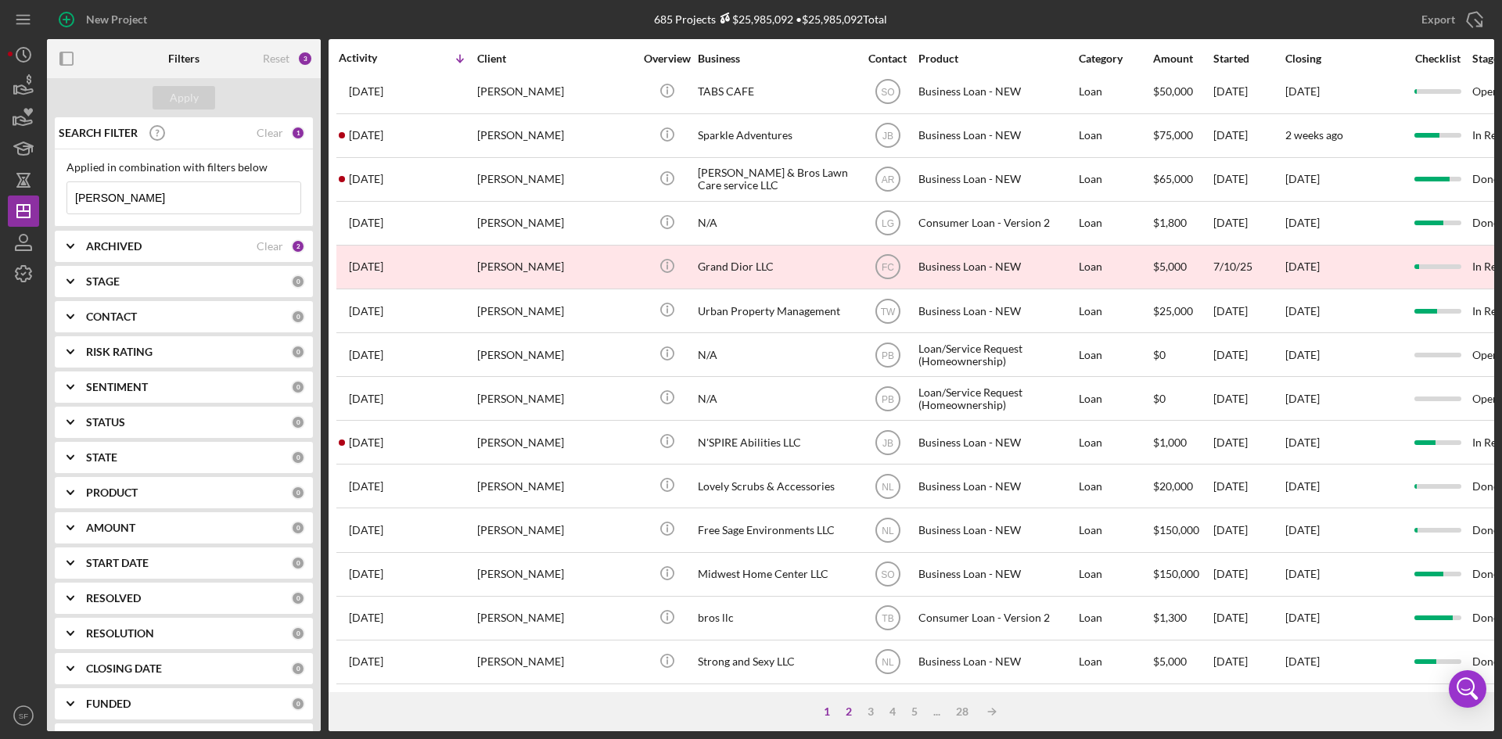
click at [847, 714] on div "2" at bounding box center [849, 712] width 22 height 13
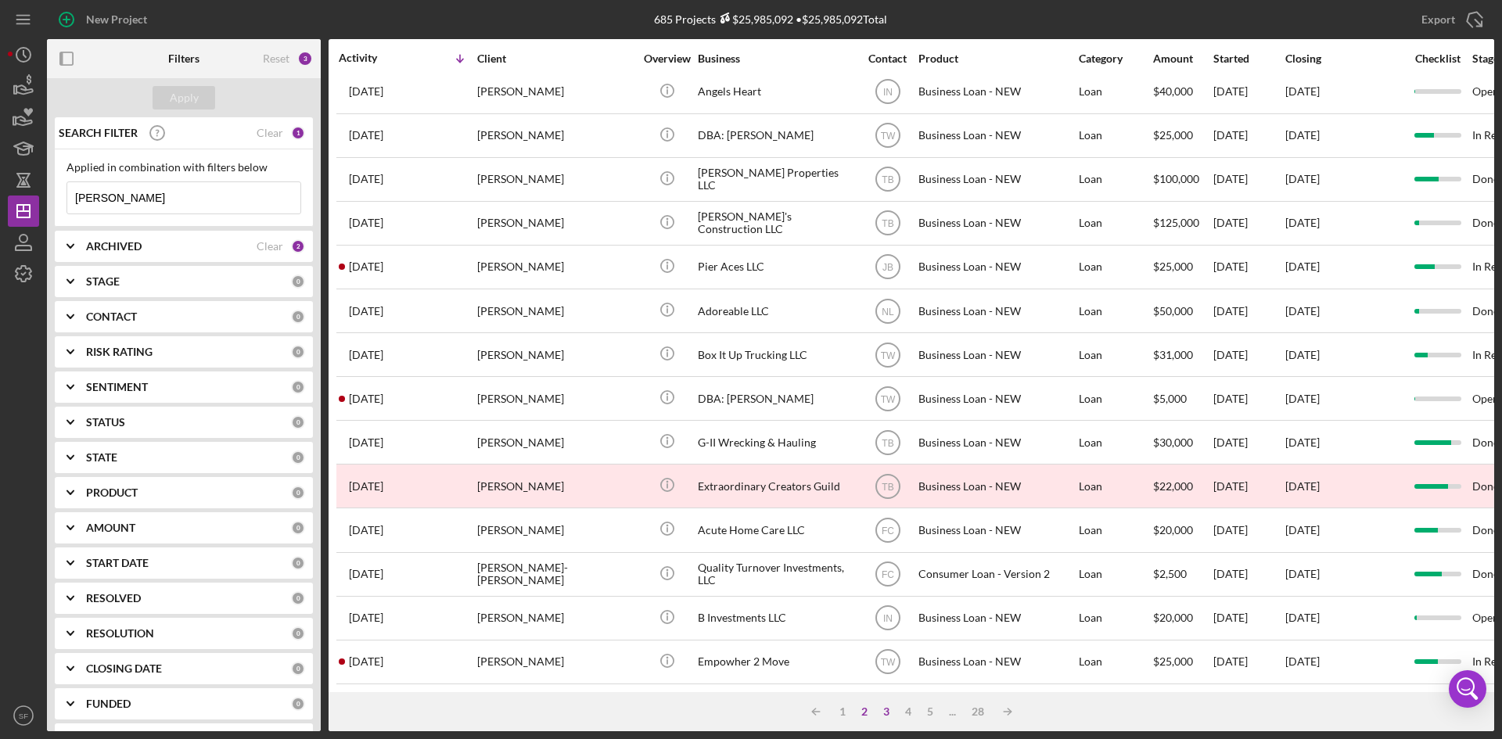
click at [886, 713] on div "3" at bounding box center [887, 712] width 22 height 13
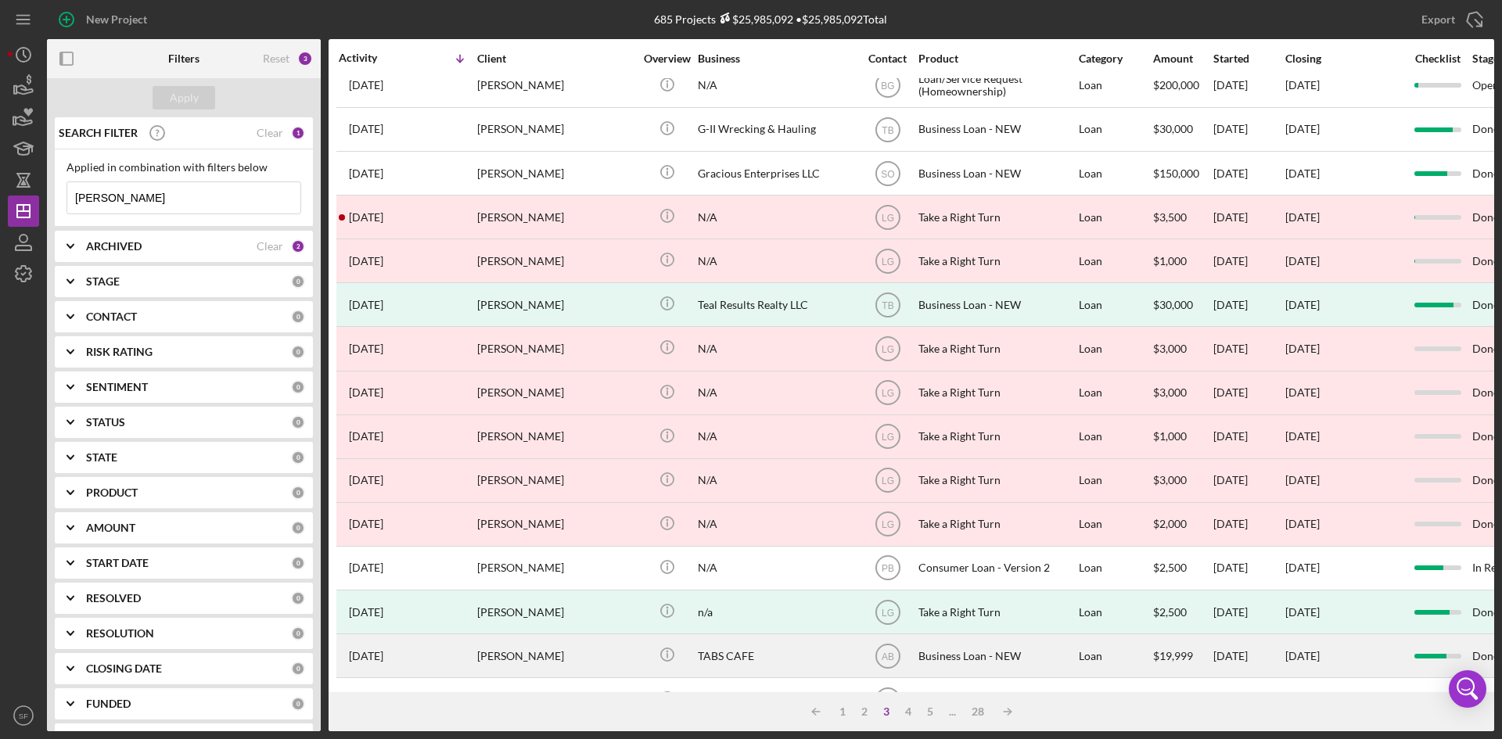
scroll to position [0, 0]
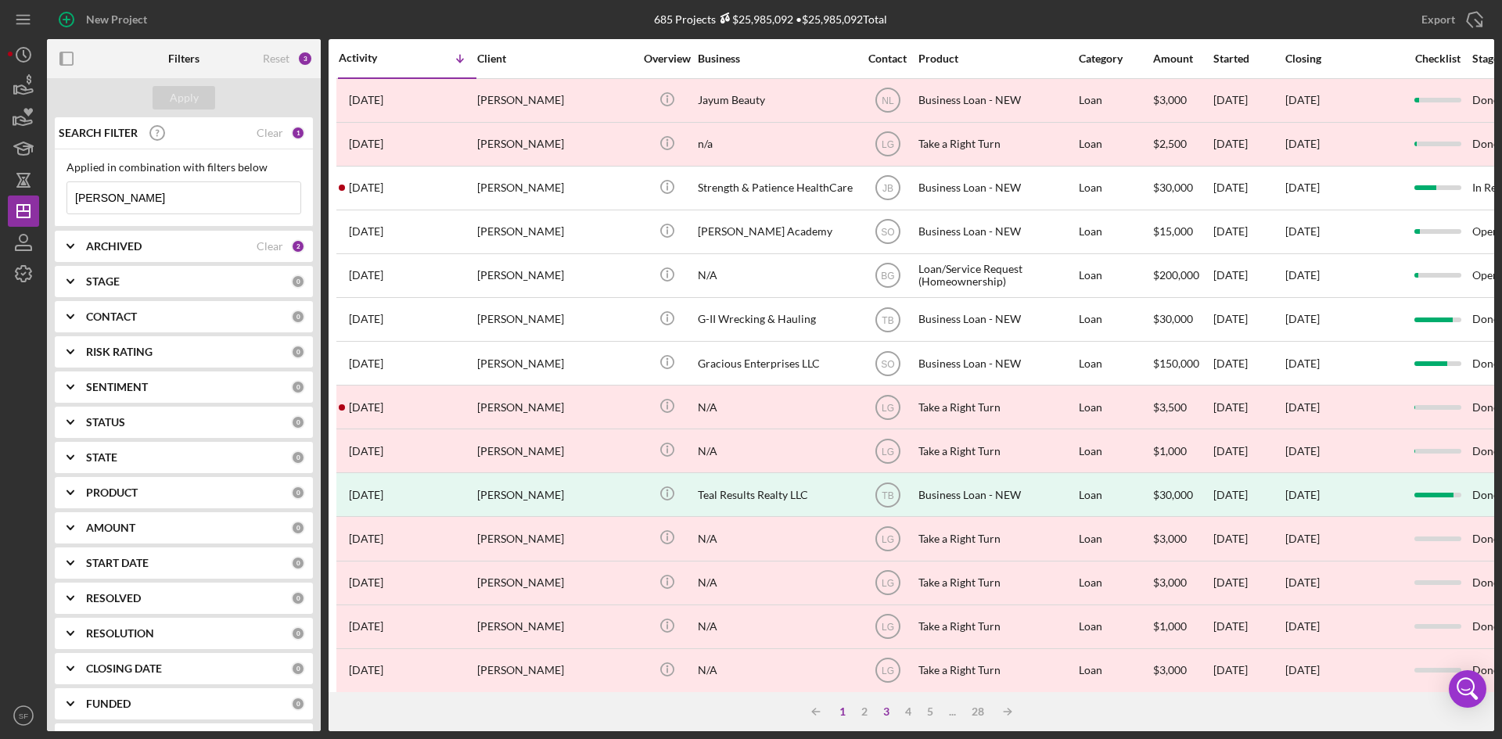
click at [838, 714] on div "1" at bounding box center [843, 712] width 22 height 13
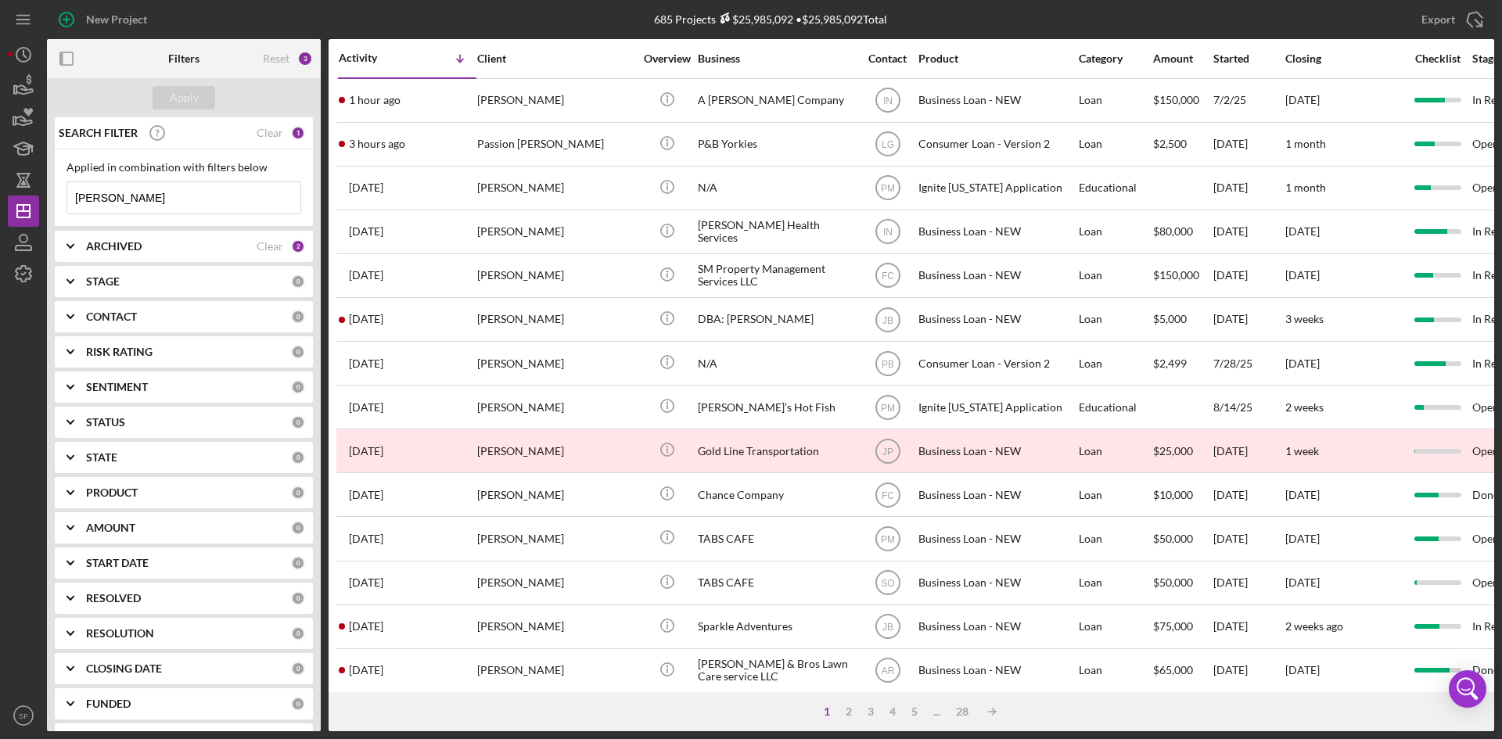
click at [149, 206] on input "[PERSON_NAME]" at bounding box center [183, 197] width 233 height 31
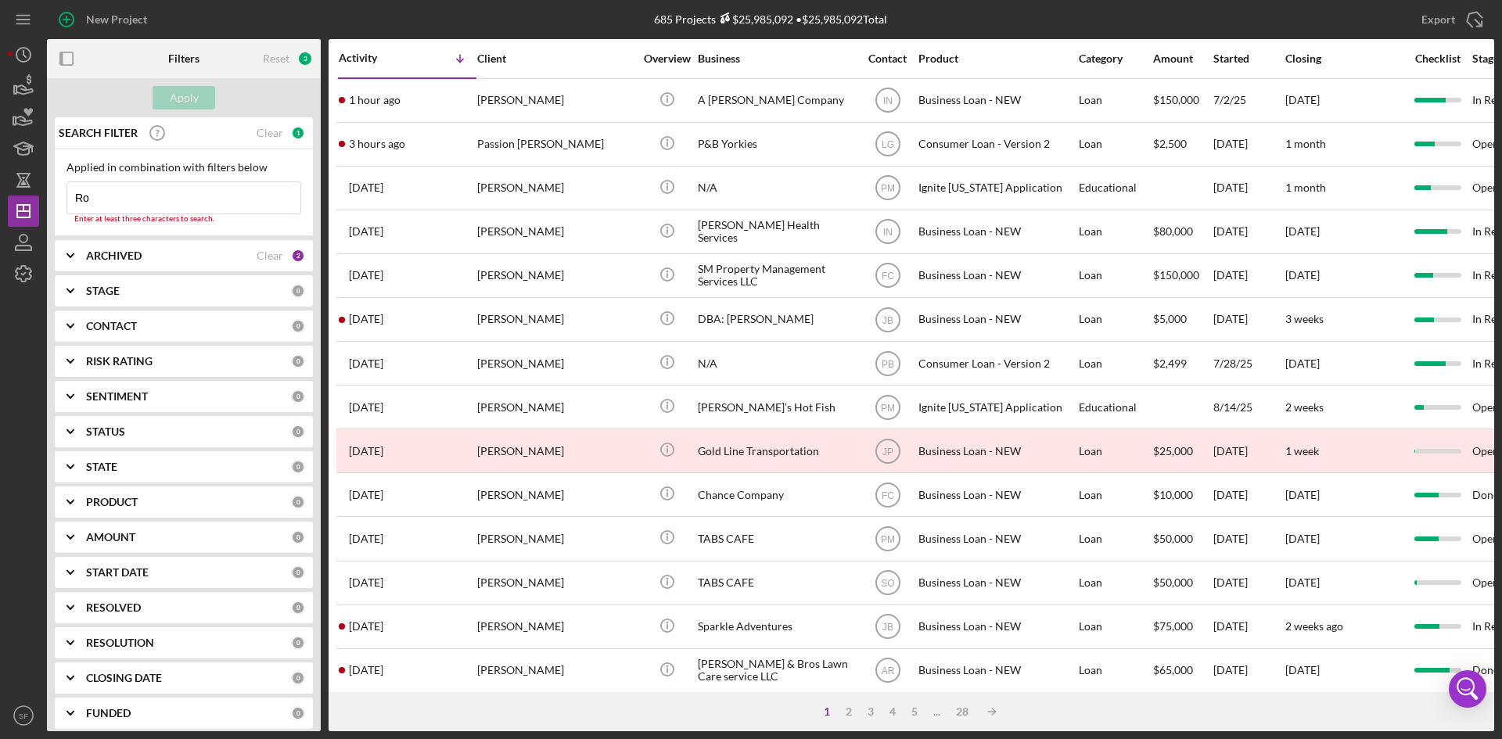
type input "R"
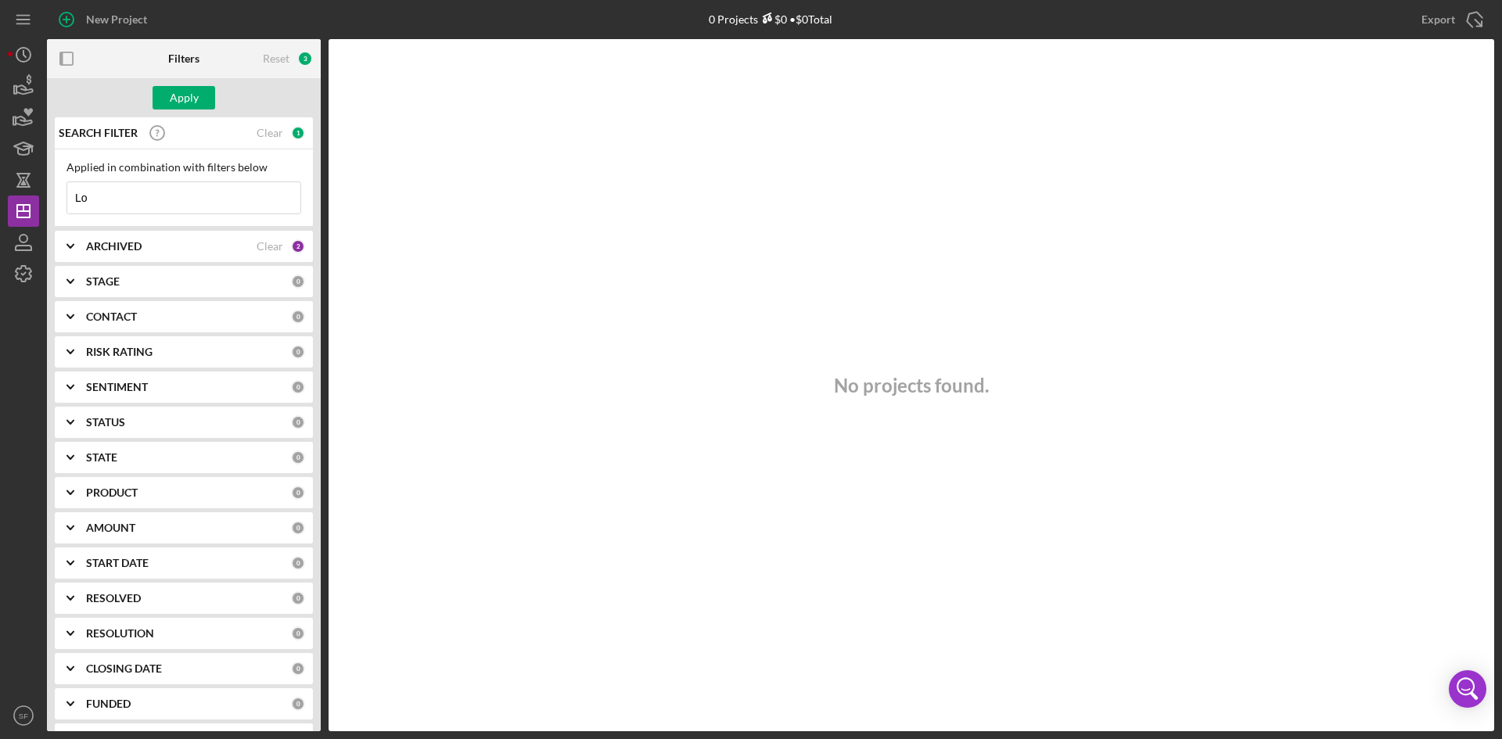
type input "L"
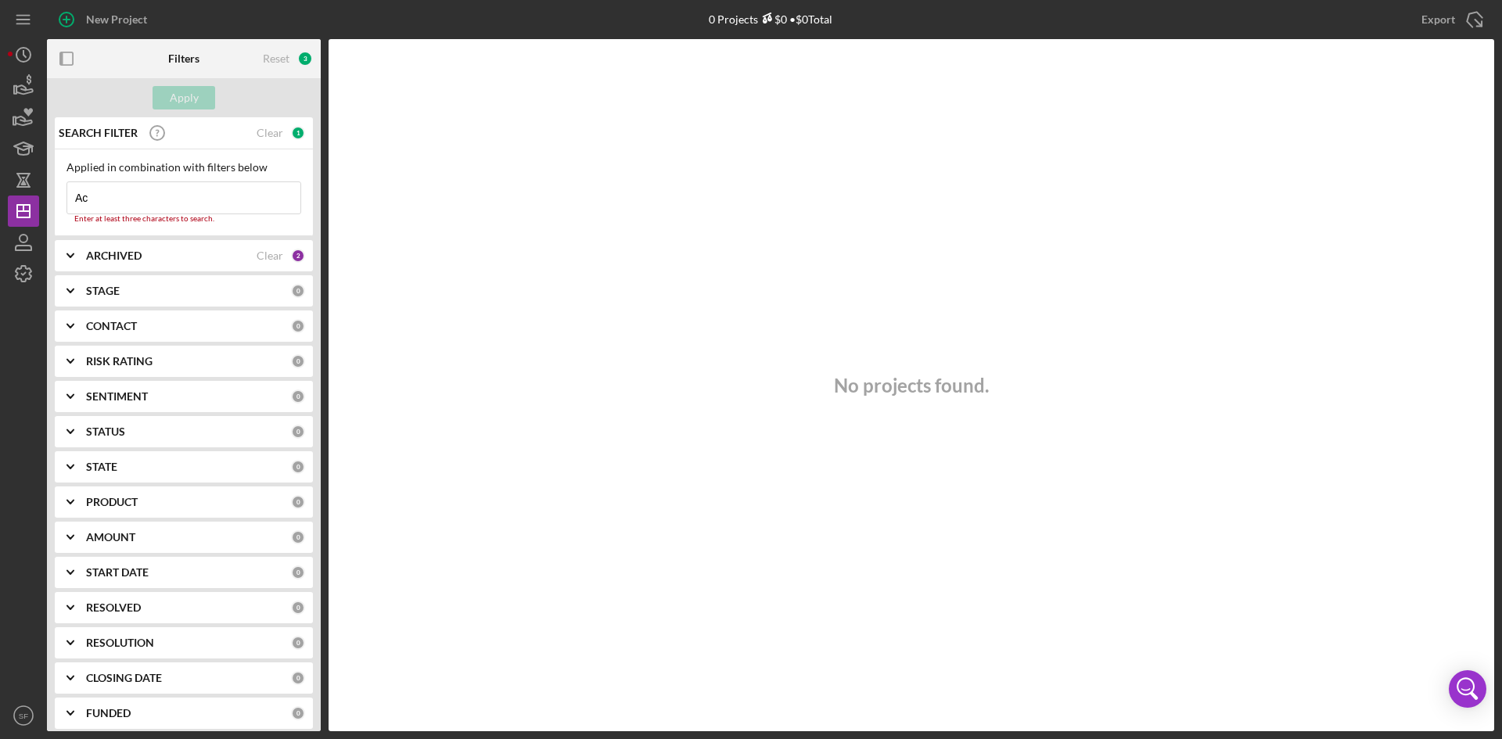
type input "A"
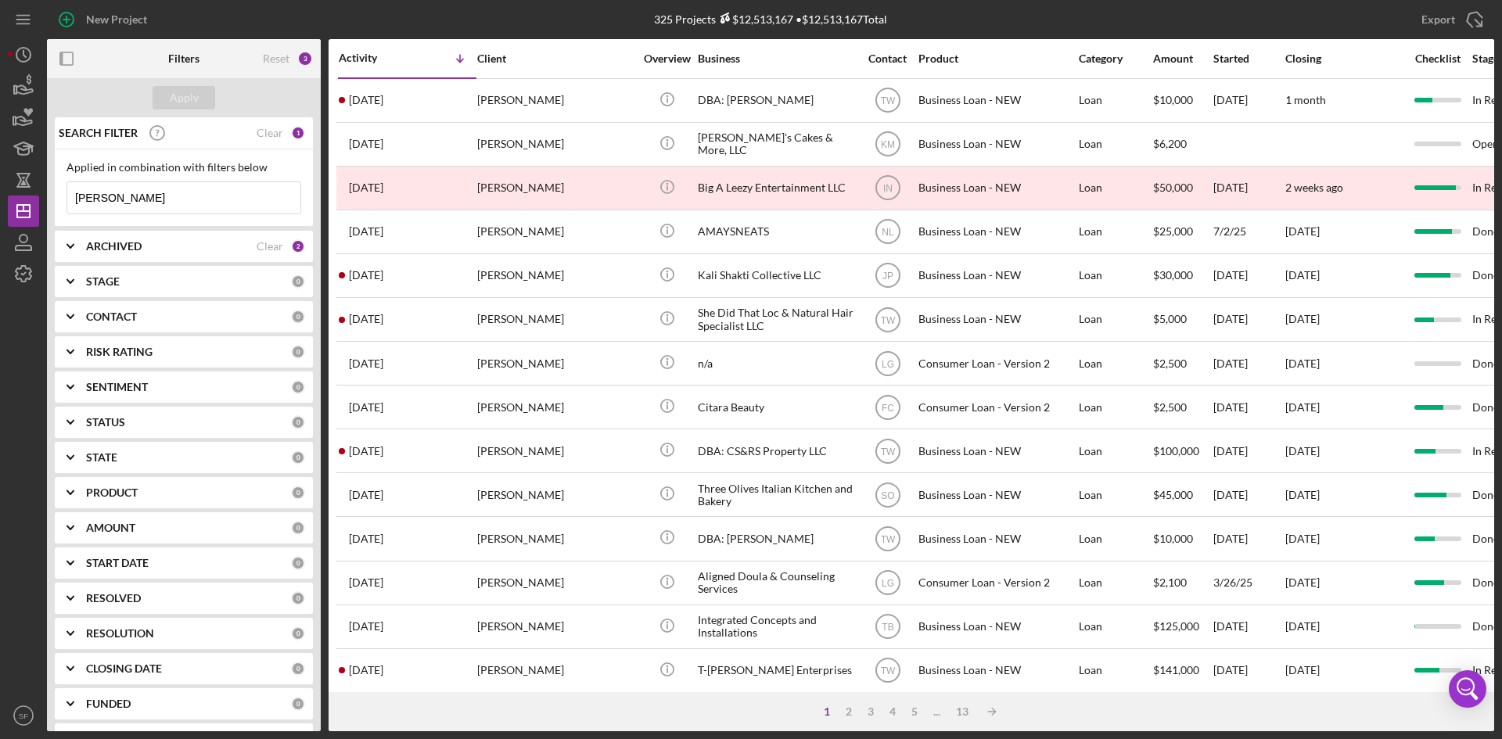
click at [108, 195] on input "[PERSON_NAME]" at bounding box center [183, 197] width 233 height 31
click at [848, 709] on div "2" at bounding box center [849, 712] width 22 height 13
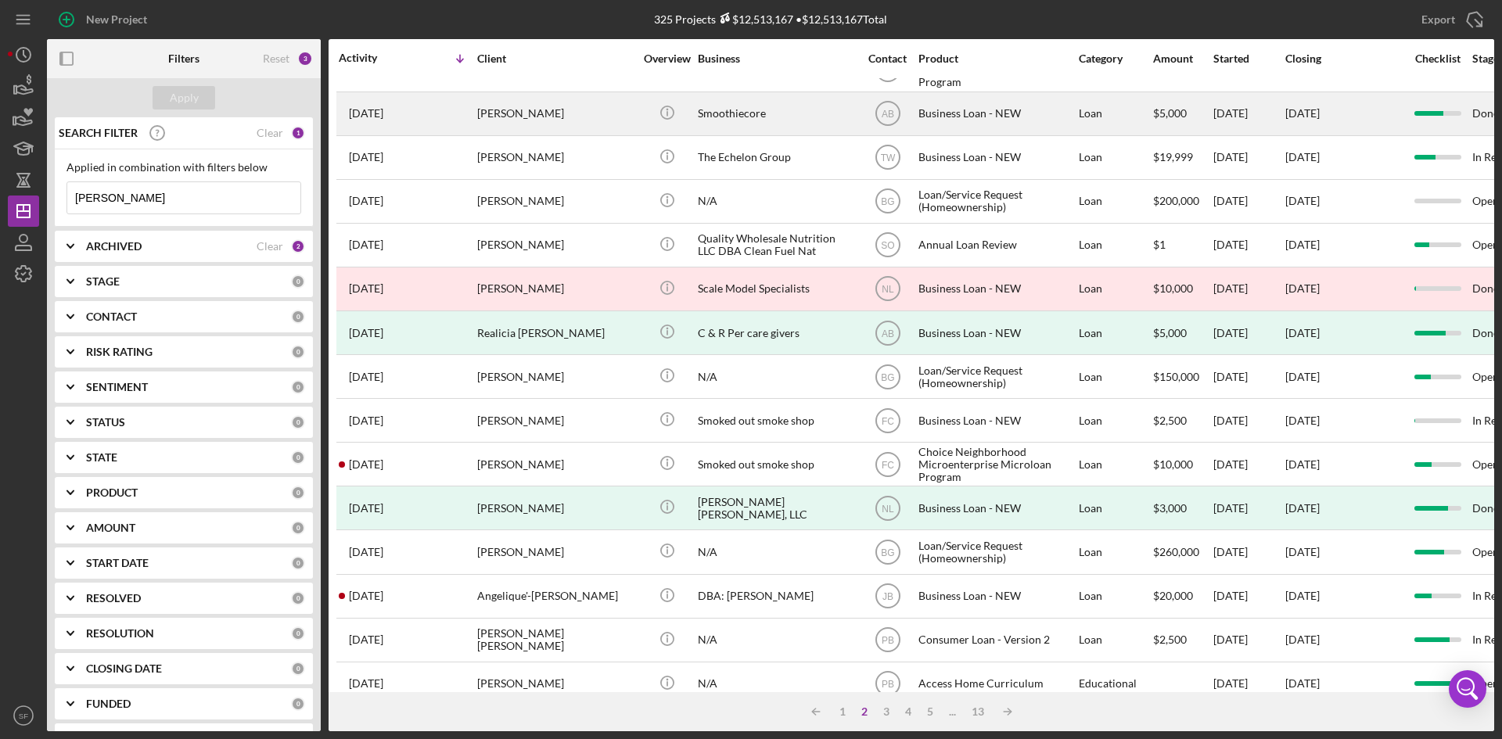
scroll to position [503, 0]
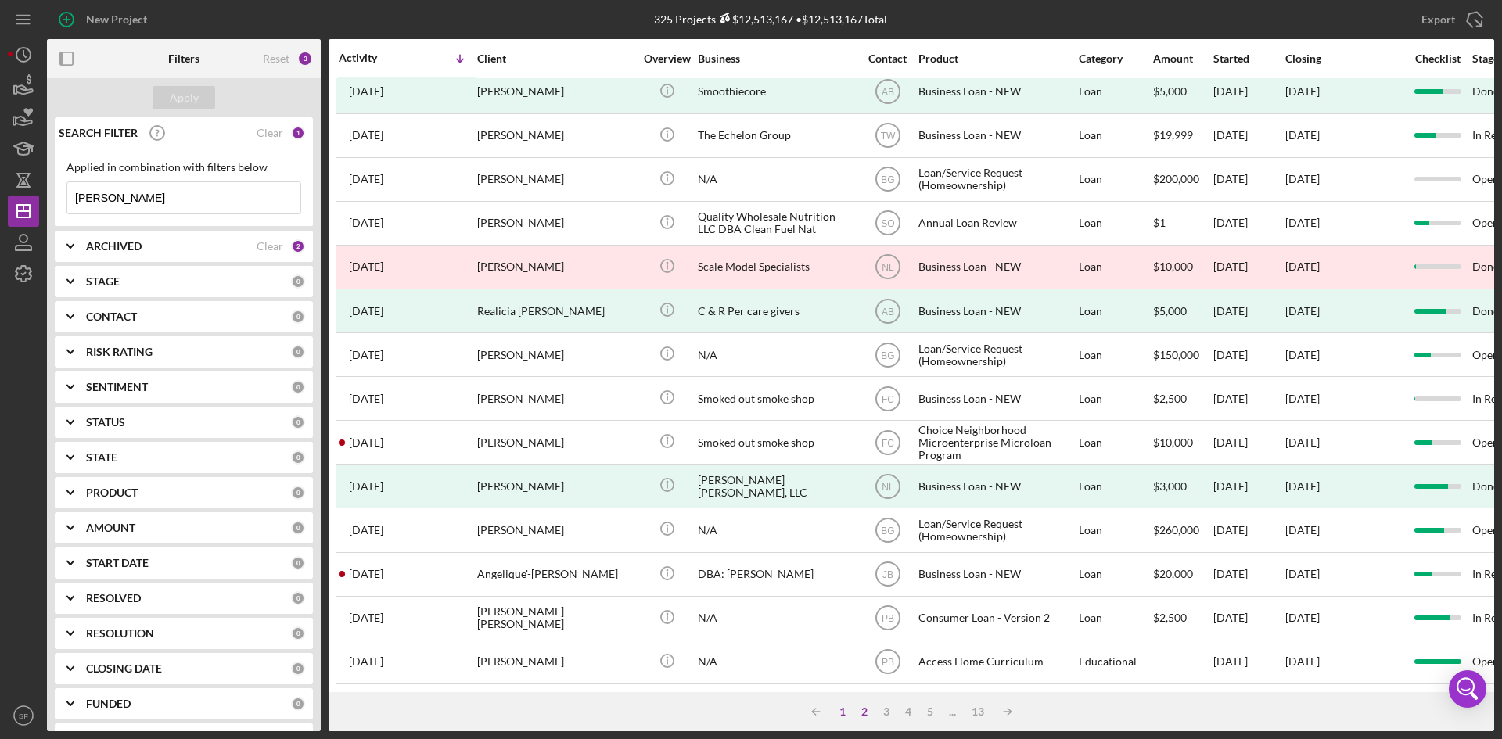
click at [844, 714] on div "1" at bounding box center [843, 712] width 22 height 13
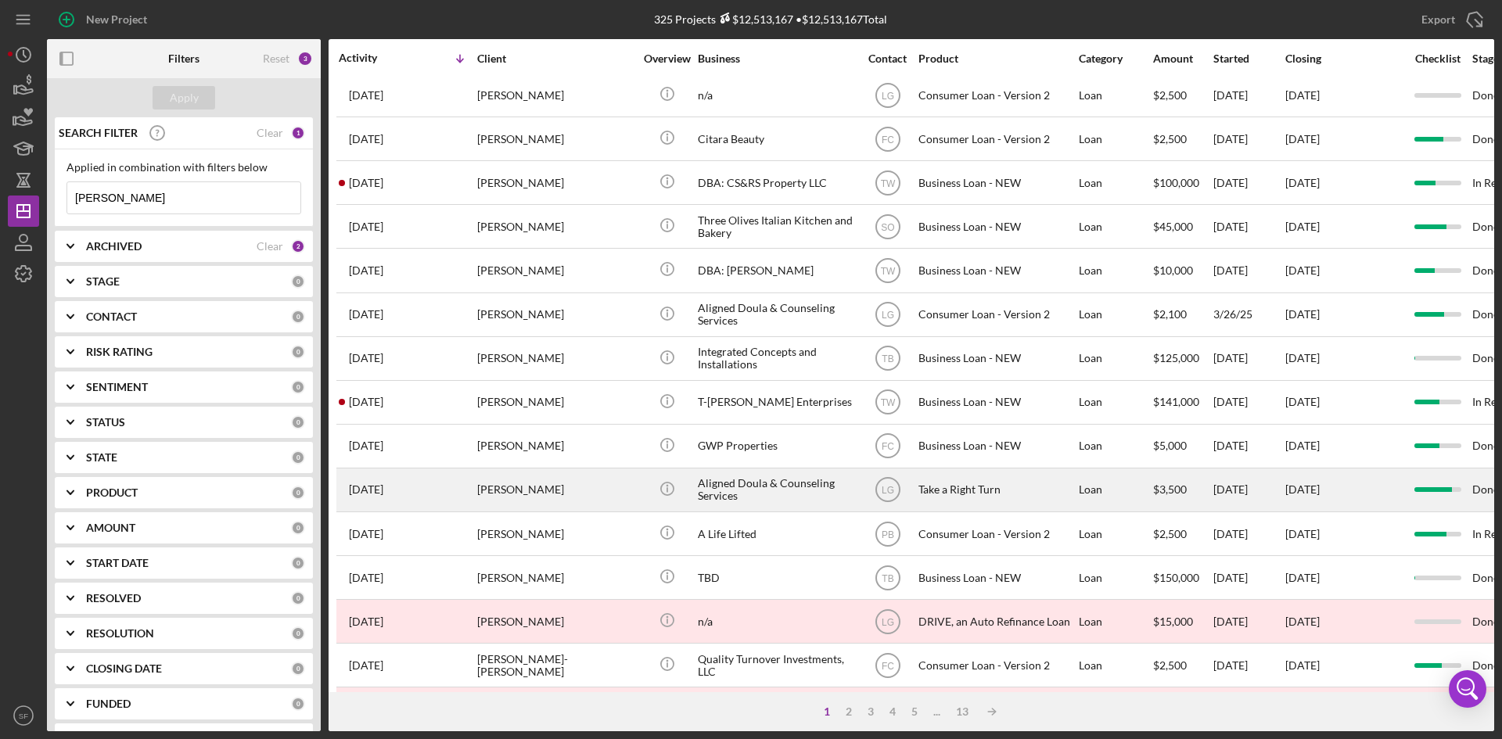
scroll to position [0, 0]
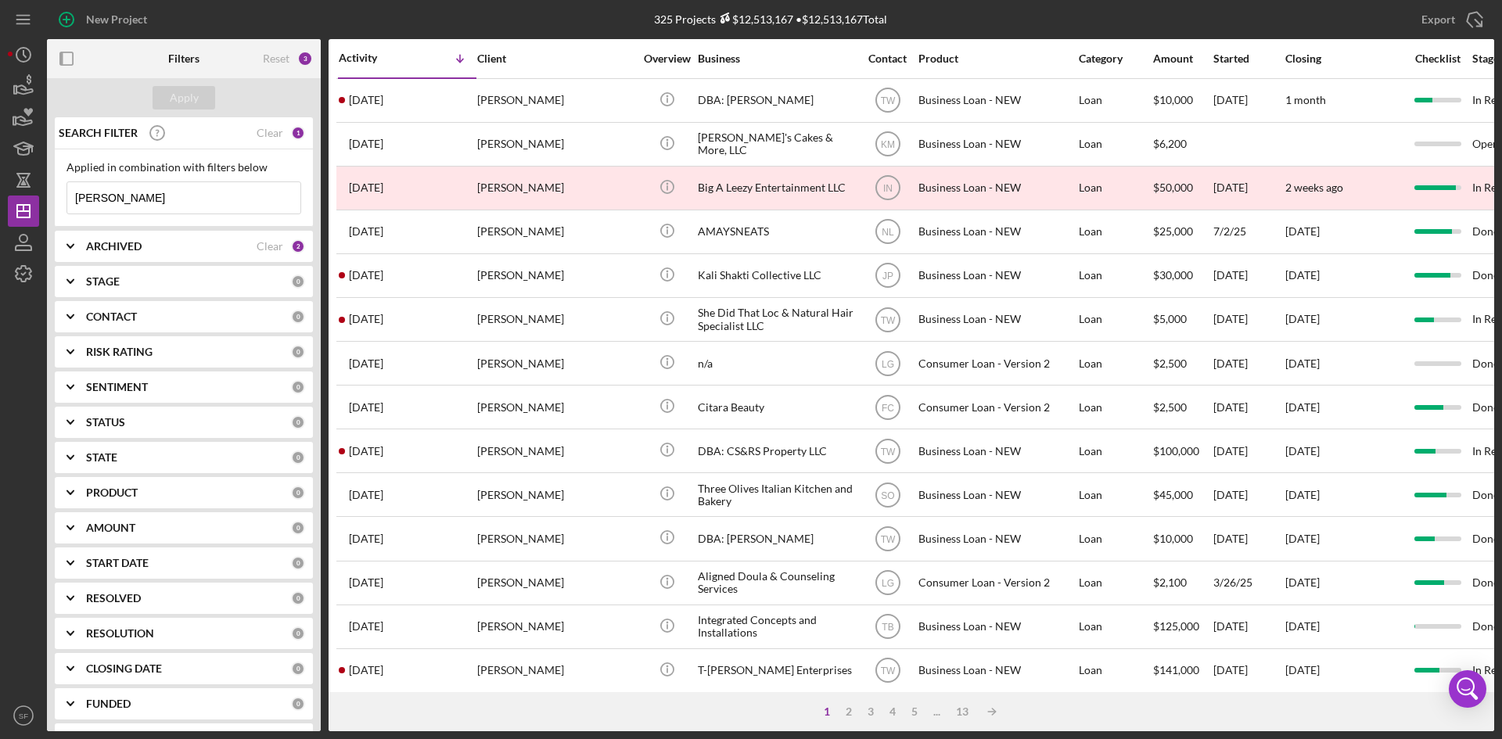
click at [113, 201] on input "[PERSON_NAME]" at bounding box center [183, 197] width 233 height 31
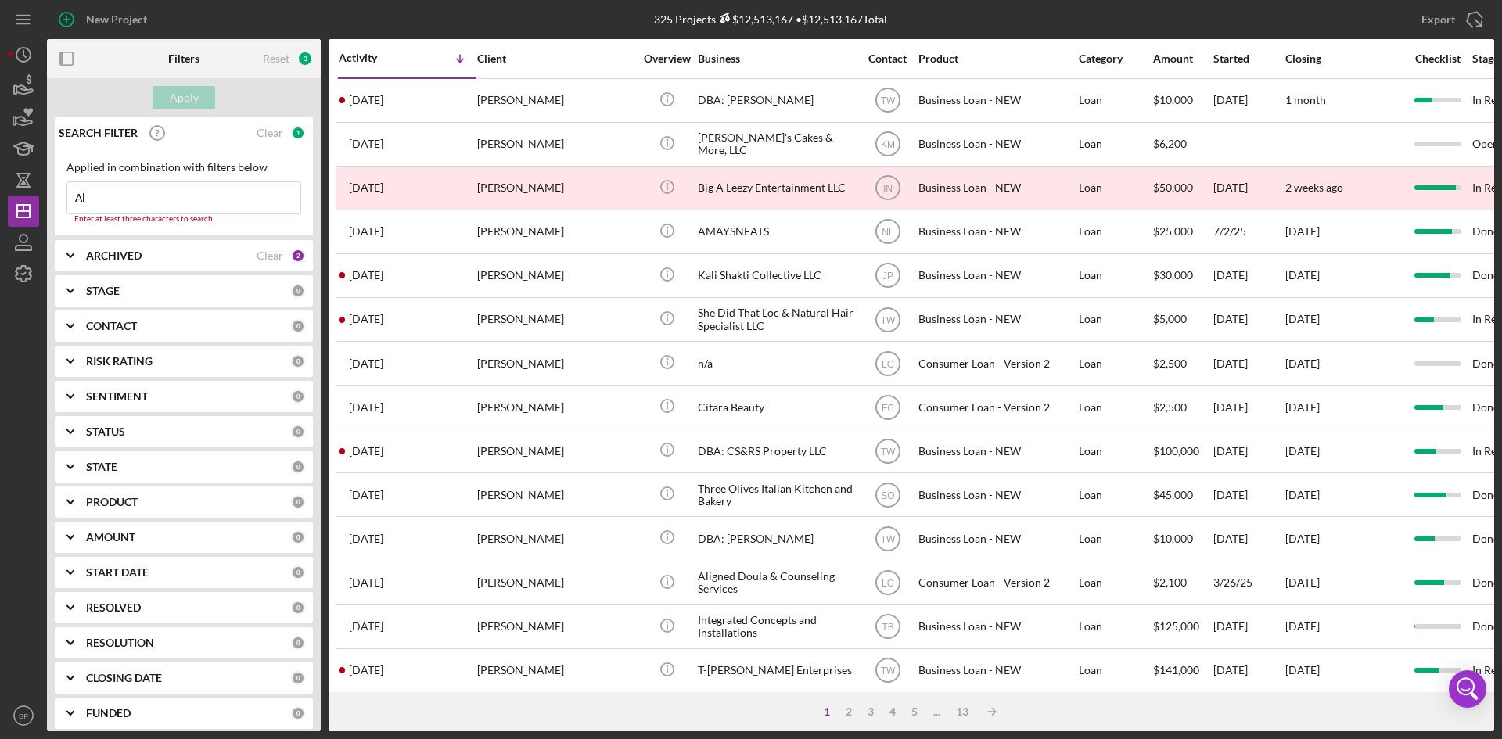
type input "A"
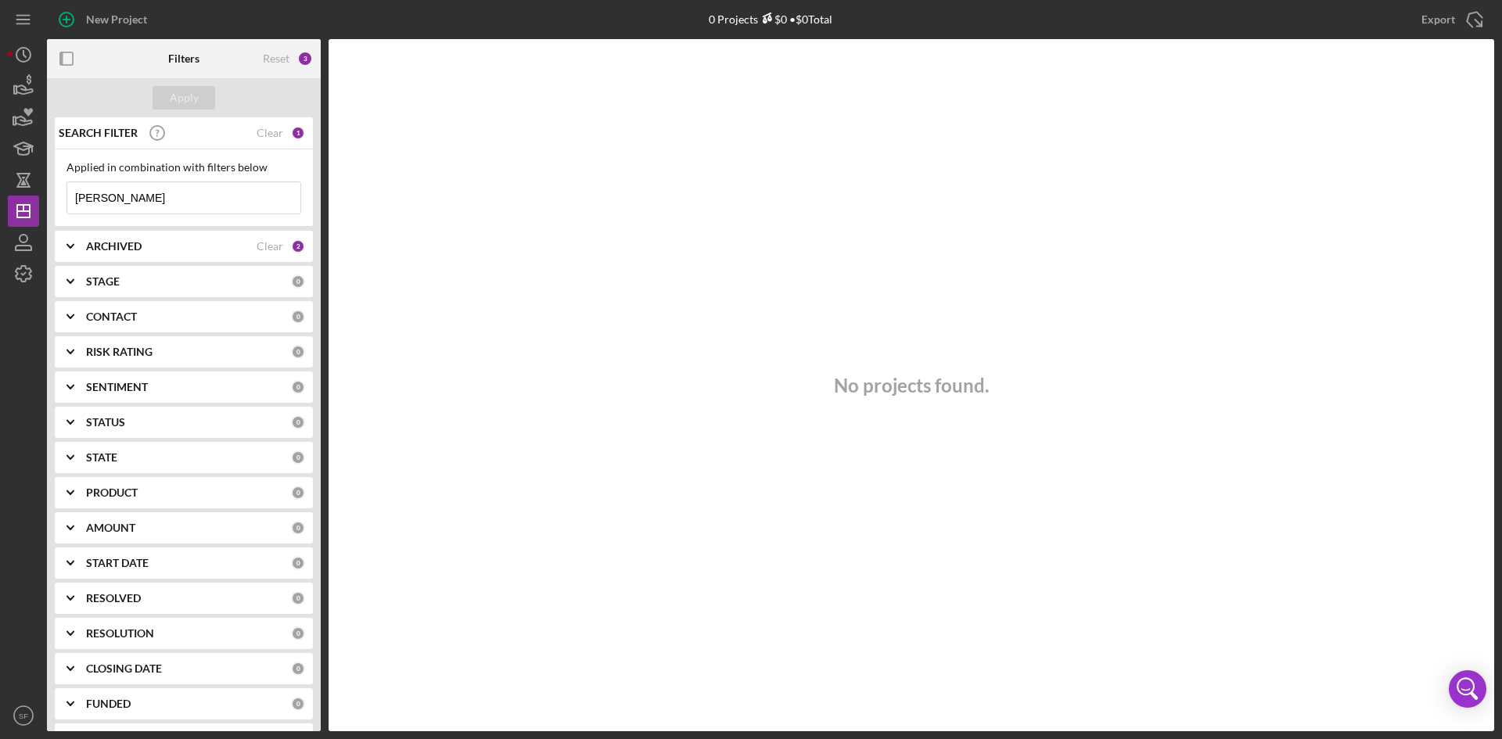
type input "[PERSON_NAME]"
